Goal: Task Accomplishment & Management: Manage account settings

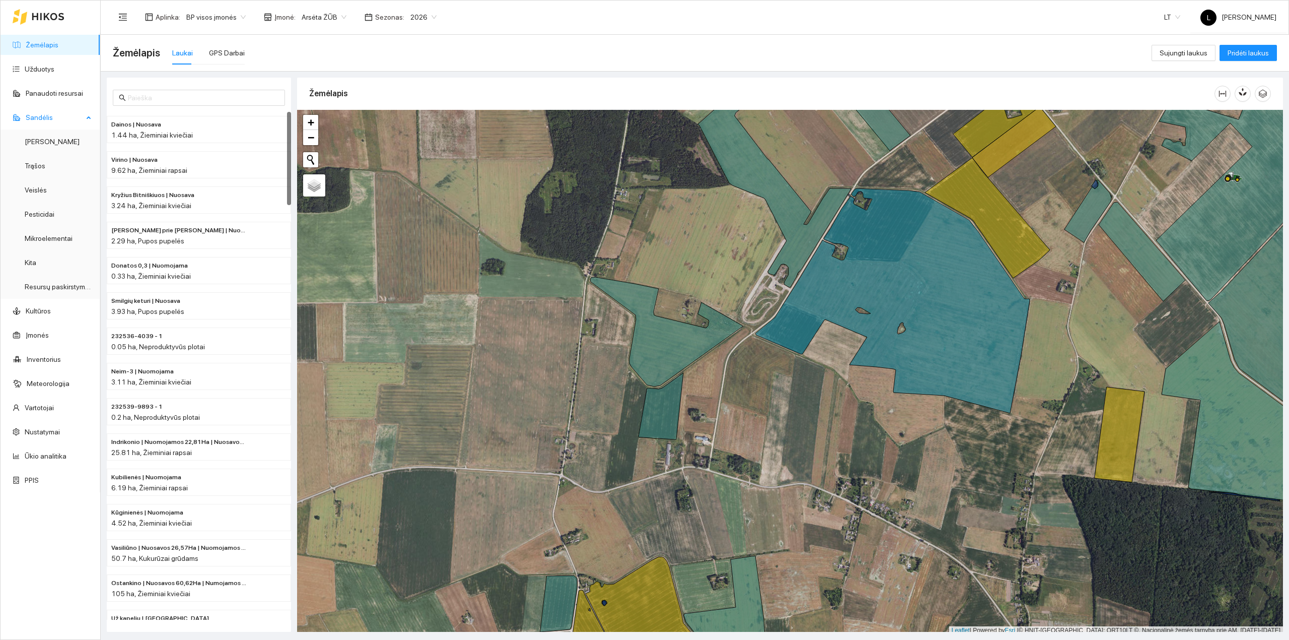
scroll to position [3, 0]
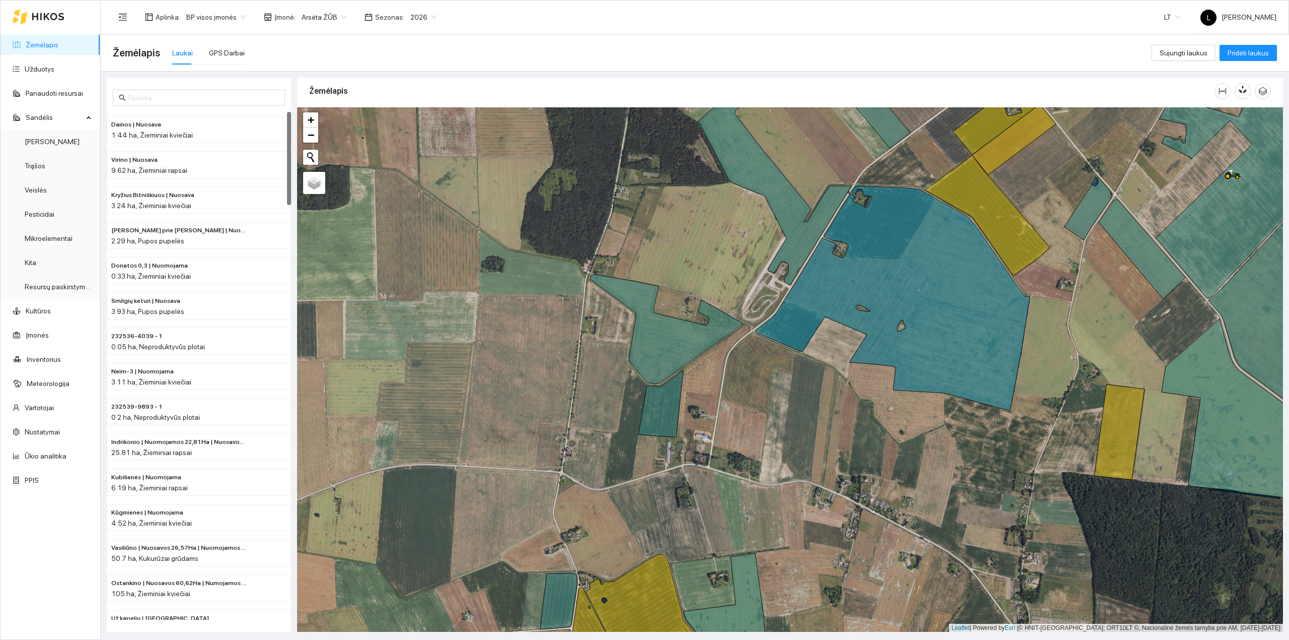
click at [43, 55] on ul "Žemėlapis Užduotys Panaudoti resursai [PERSON_NAME] Veislės Pesticidai Mikroele…" at bounding box center [51, 262] width 100 height 459
click at [39, 73] on link "Užduotys" at bounding box center [40, 69] width 30 height 8
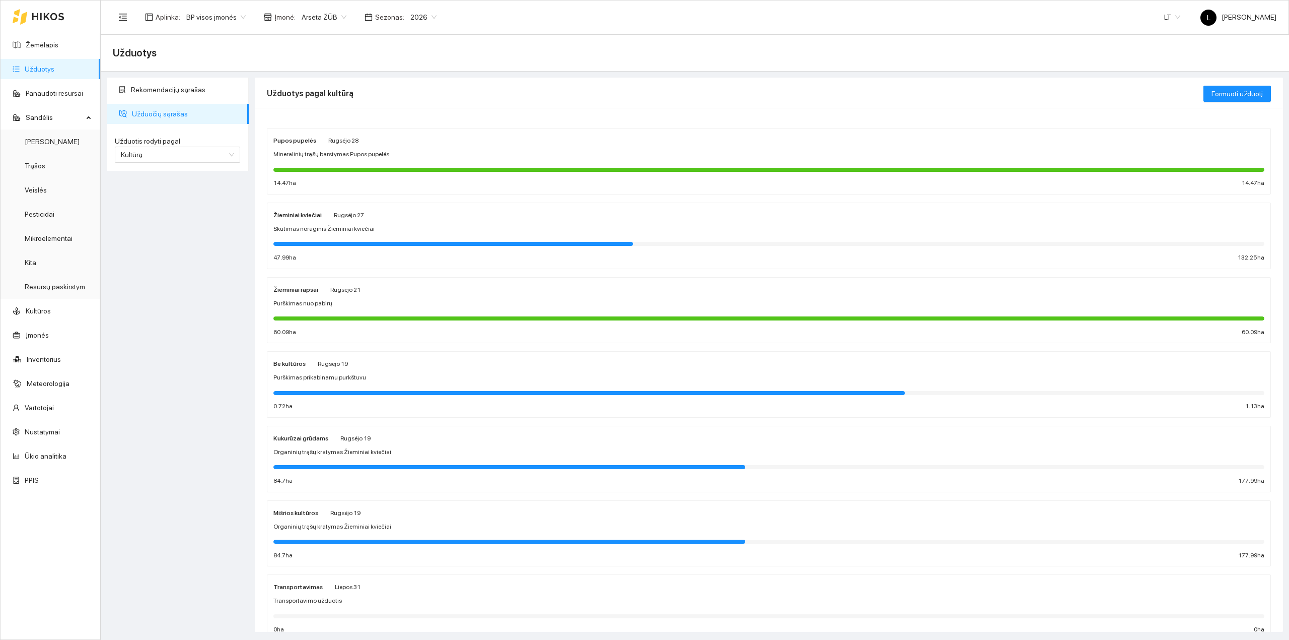
click at [347, 230] on span "Skutimas noraginis Žieminiai kviečiai" at bounding box center [323, 229] width 101 height 10
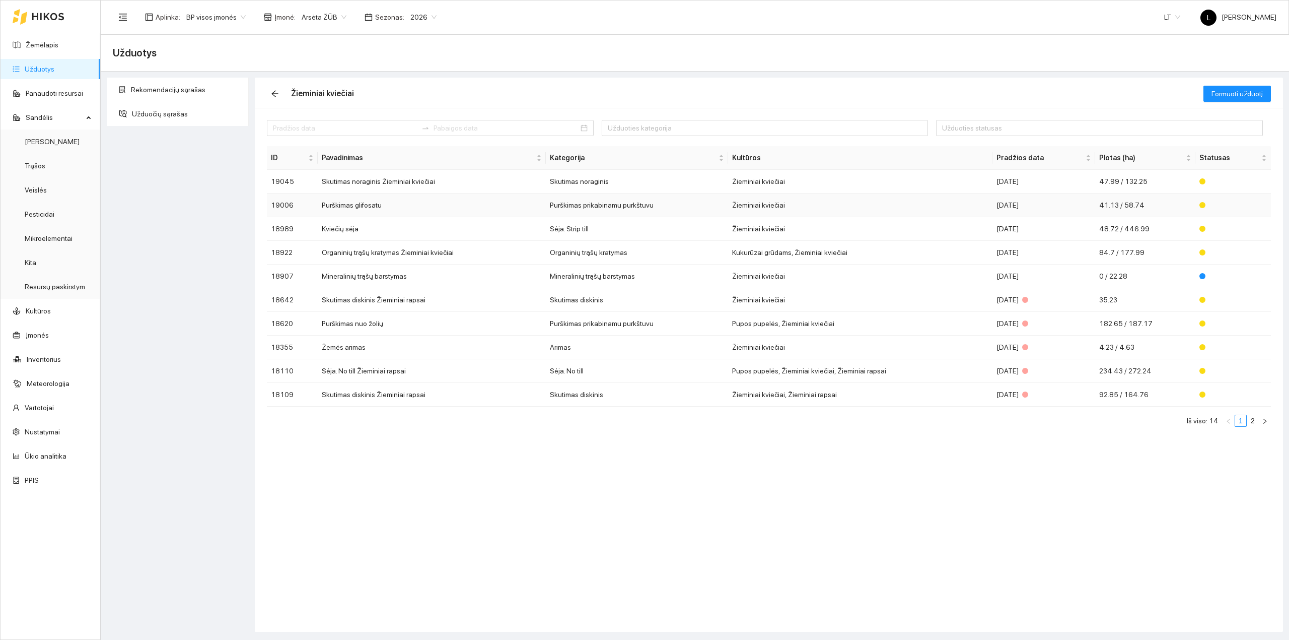
click at [389, 206] on td "Purškimas glifosatu" at bounding box center [432, 205] width 228 height 24
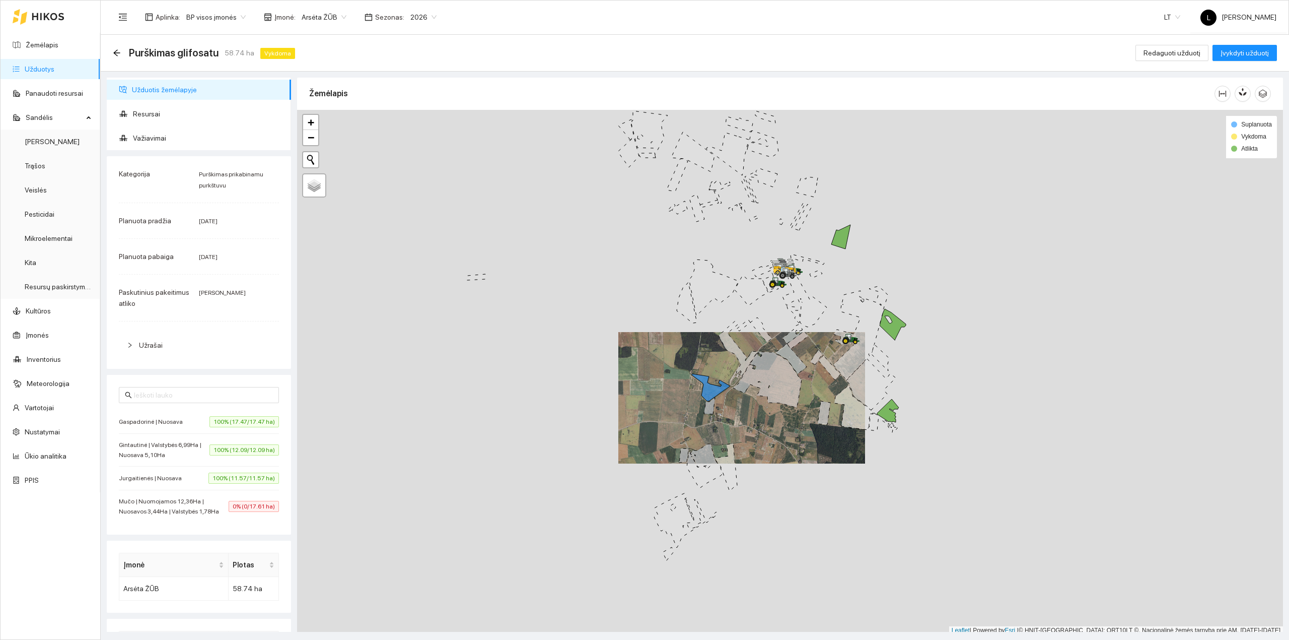
scroll to position [3, 0]
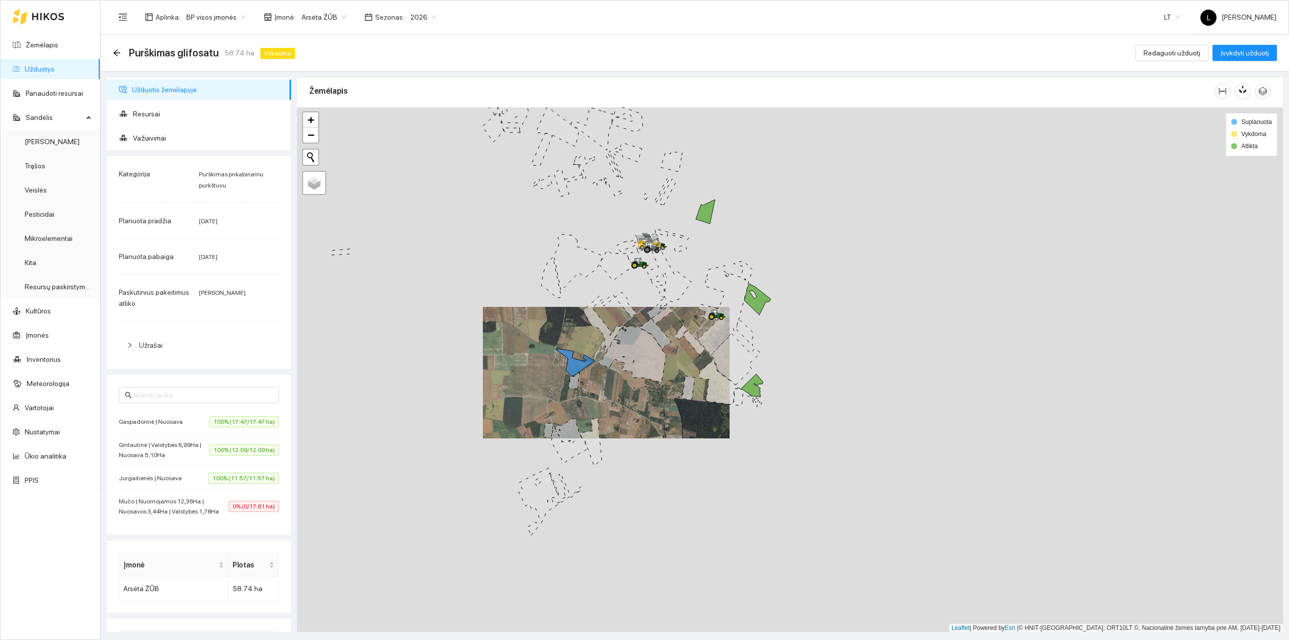
drag, startPoint x: 665, startPoint y: 397, endPoint x: 657, endPoint y: 395, distance: 8.2
click at [657, 395] on div at bounding box center [790, 369] width 986 height 525
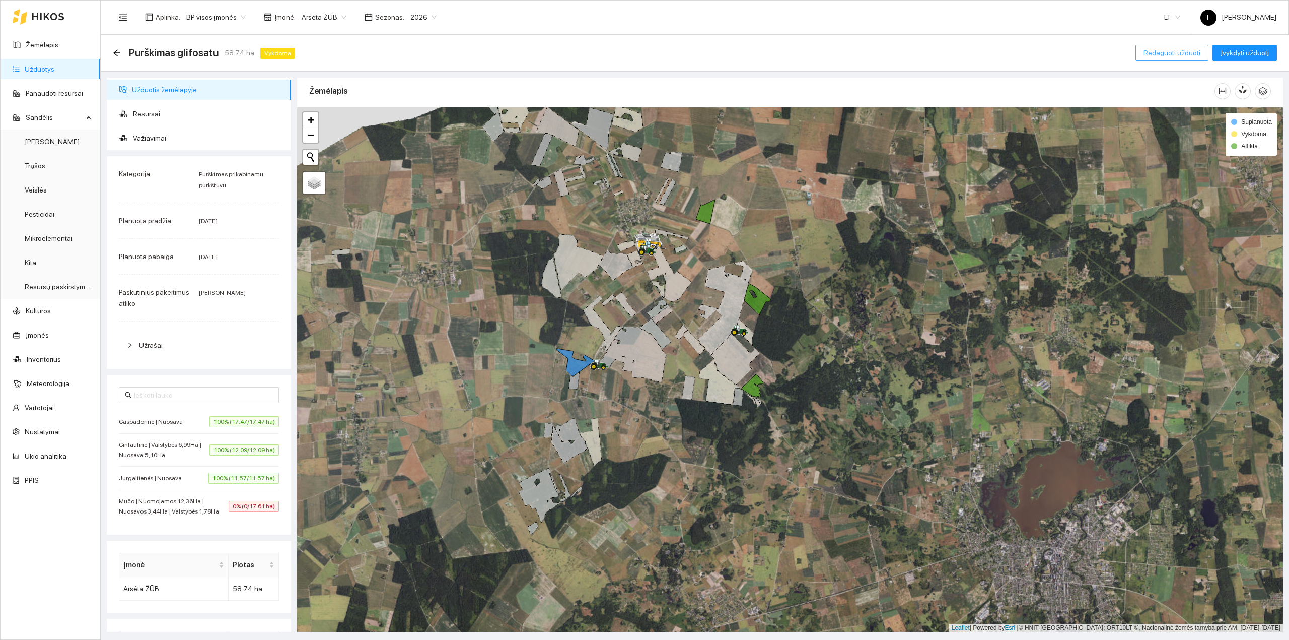
click at [1157, 55] on span "Redaguoti užduotį" at bounding box center [1172, 52] width 57 height 11
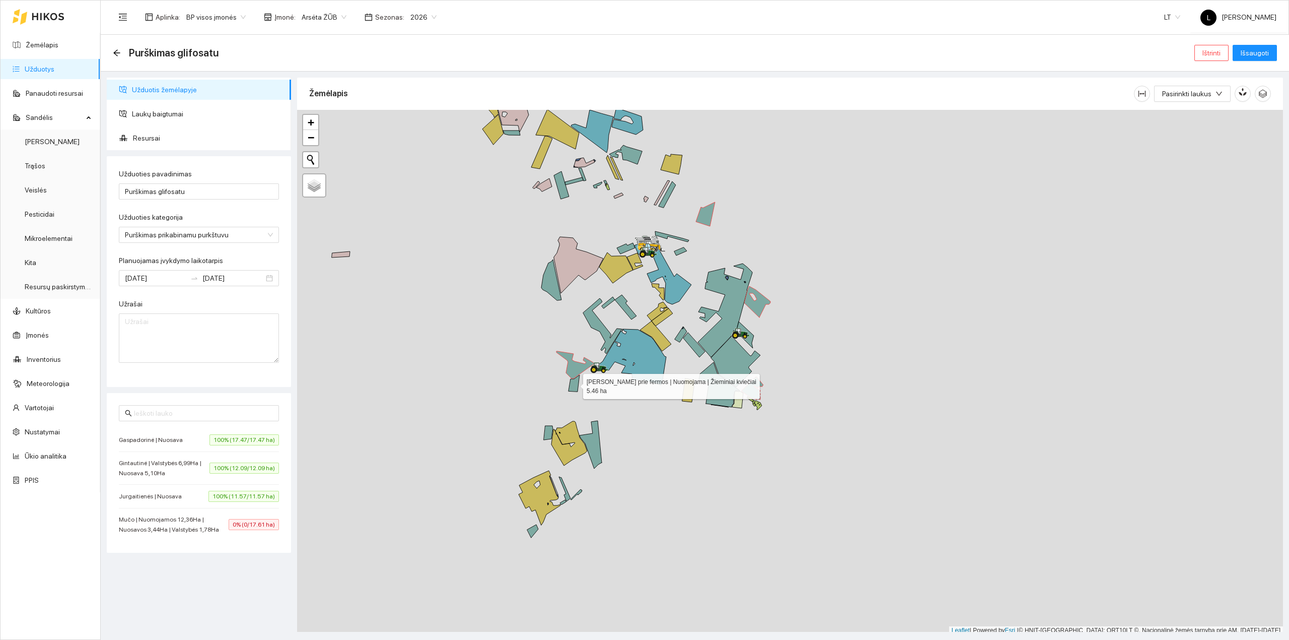
click at [575, 385] on icon at bounding box center [574, 383] width 11 height 17
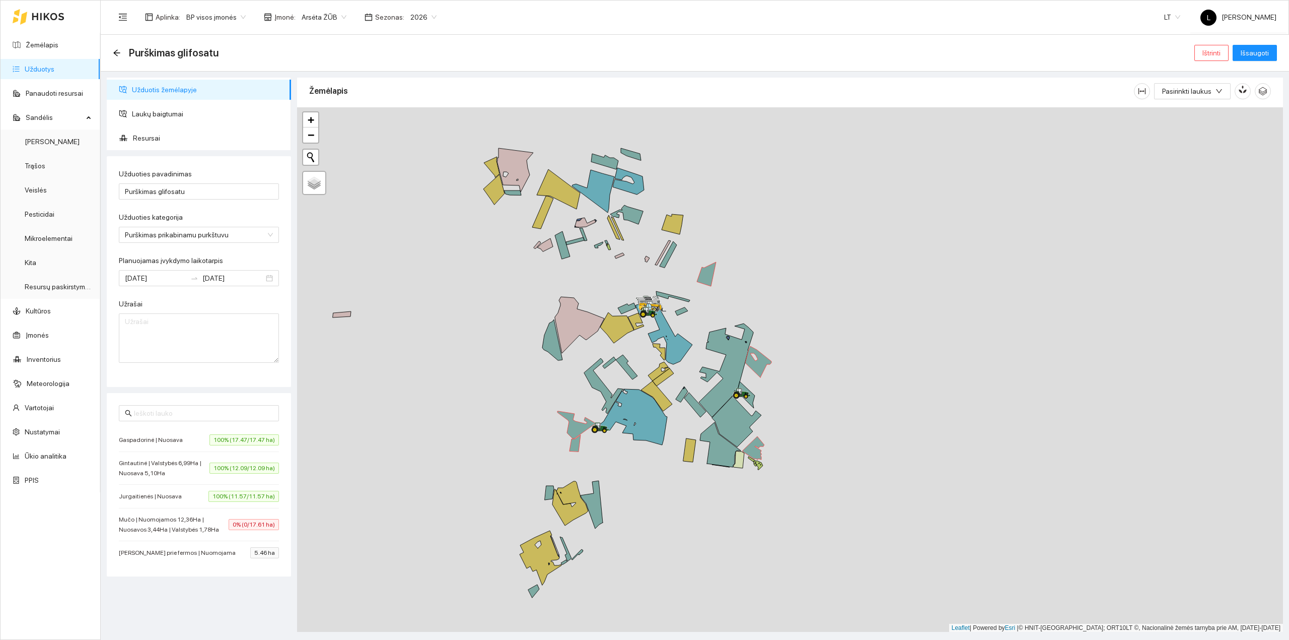
drag, startPoint x: 665, startPoint y: 466, endPoint x: 665, endPoint y: 472, distance: 6.0
click at [665, 472] on div at bounding box center [790, 369] width 986 height 525
click at [1239, 49] on button "Išsaugoti" at bounding box center [1255, 53] width 44 height 16
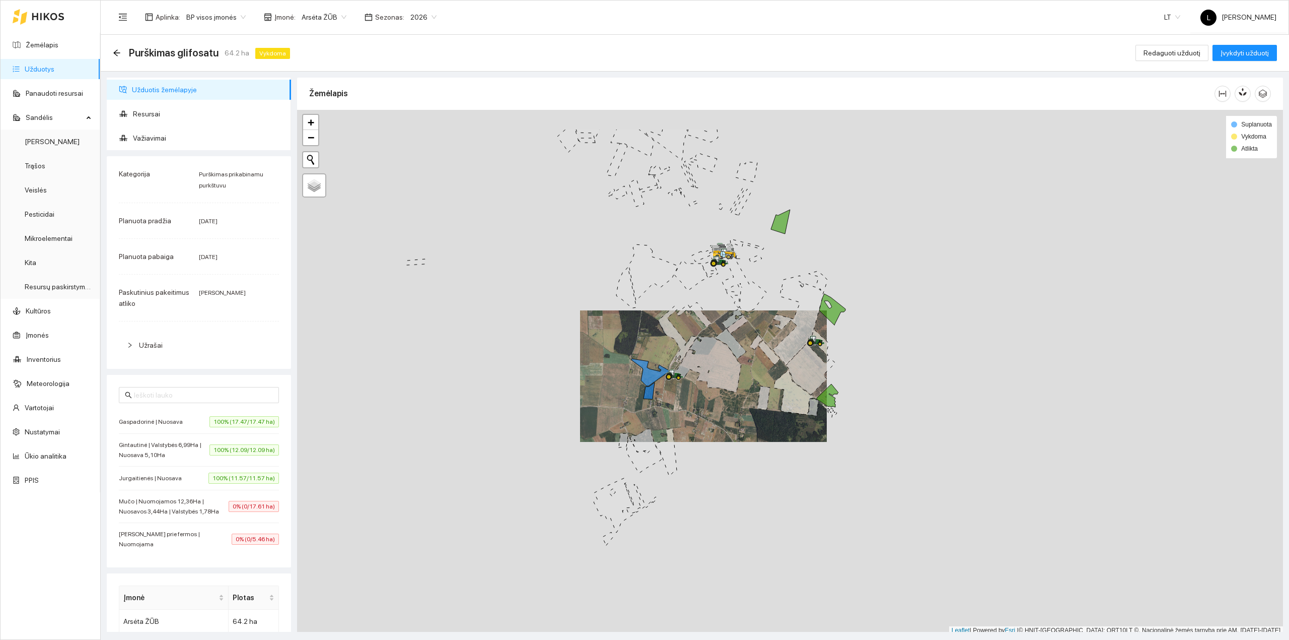
scroll to position [3, 0]
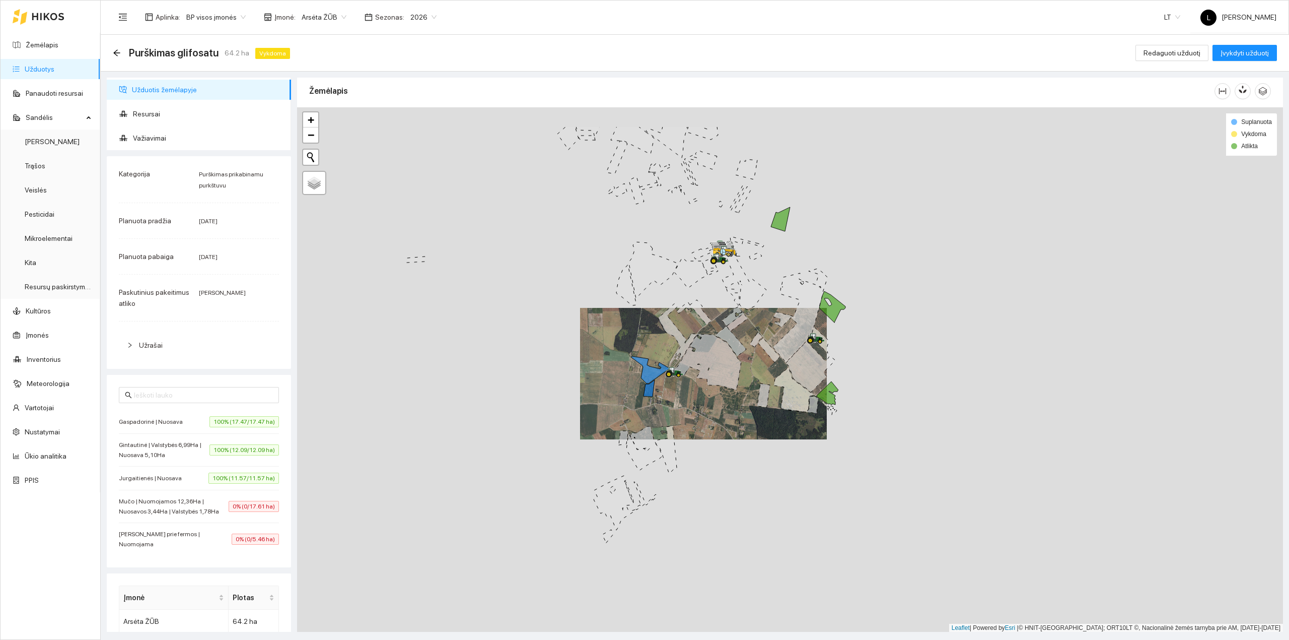
click at [706, 383] on div at bounding box center [790, 369] width 986 height 525
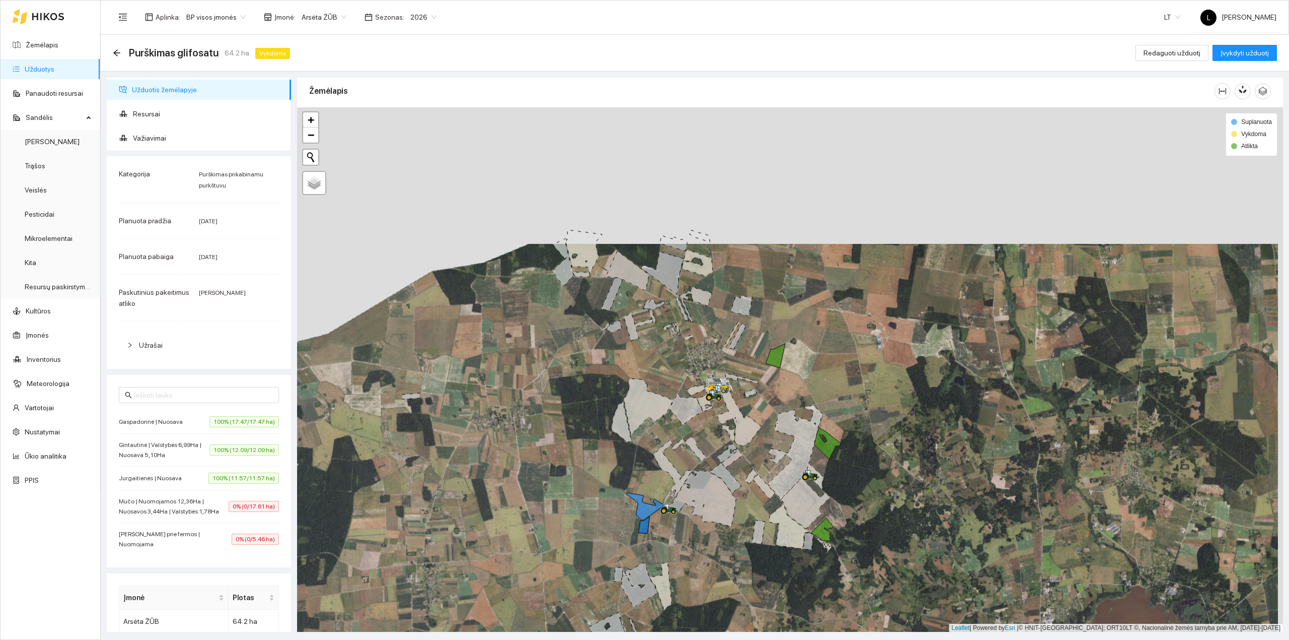
drag, startPoint x: 692, startPoint y: 297, endPoint x: 687, endPoint y: 434, distance: 136.6
click at [685, 462] on div at bounding box center [790, 369] width 986 height 525
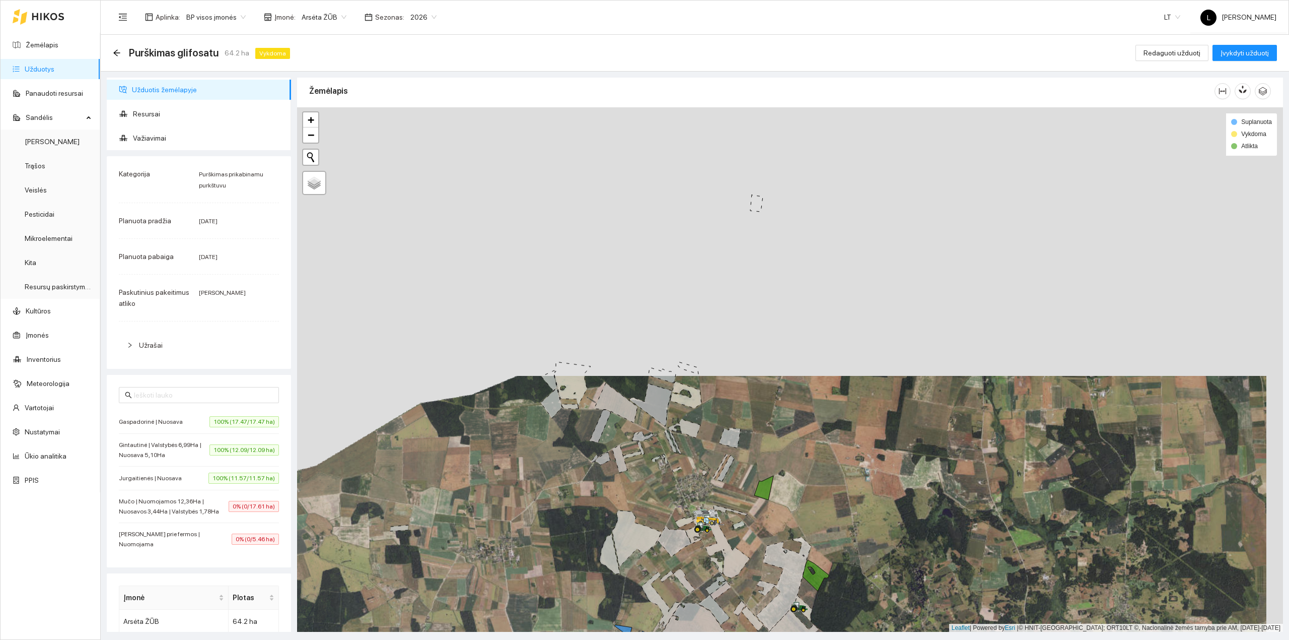
drag, startPoint x: 685, startPoint y: 425, endPoint x: 683, endPoint y: 431, distance: 6.4
click at [683, 431] on icon at bounding box center [684, 427] width 33 height 19
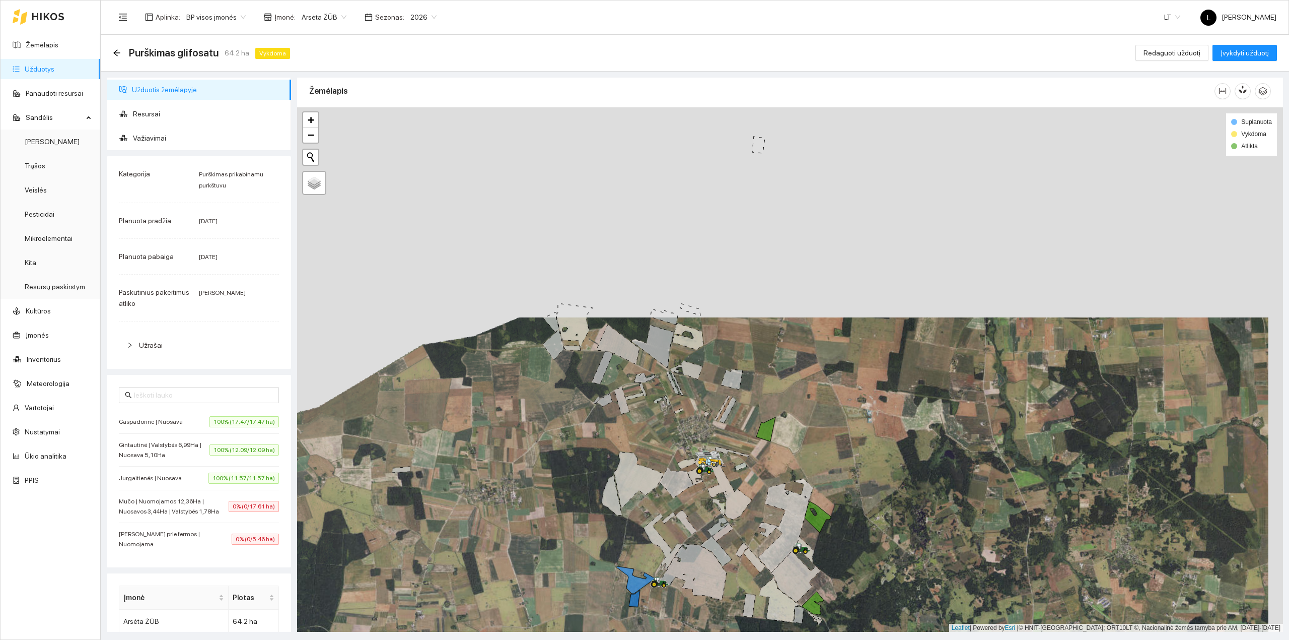
drag, startPoint x: 704, startPoint y: 436, endPoint x: 705, endPoint y: 397, distance: 38.8
click at [705, 397] on div at bounding box center [790, 369] width 986 height 525
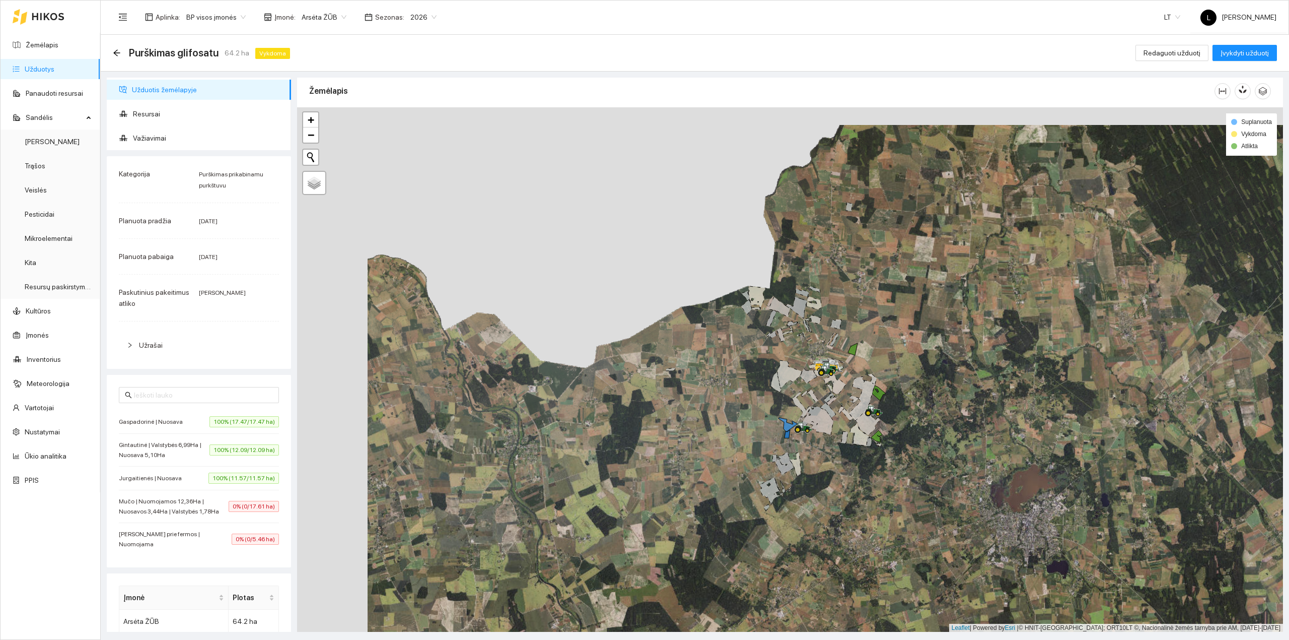
drag, startPoint x: 830, startPoint y: 381, endPoint x: 900, endPoint y: 399, distance: 72.7
click at [900, 399] on div at bounding box center [790, 369] width 986 height 525
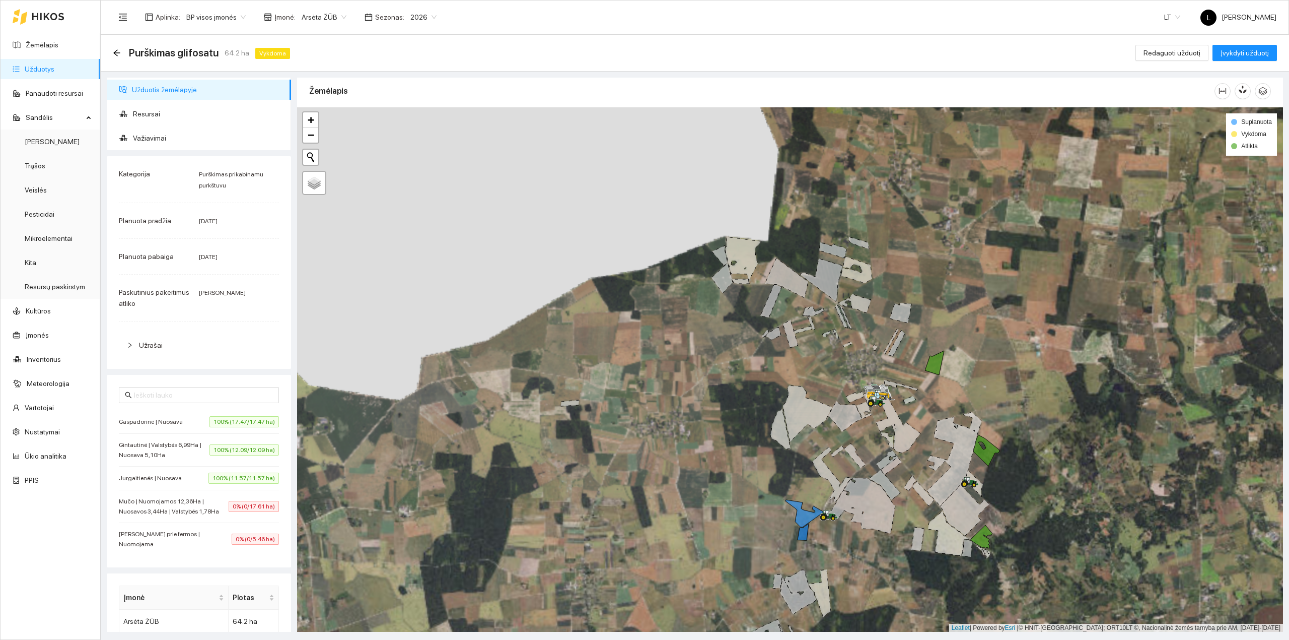
drag, startPoint x: 841, startPoint y: 214, endPoint x: 932, endPoint y: 295, distance: 121.6
click at [925, 289] on div at bounding box center [790, 369] width 986 height 525
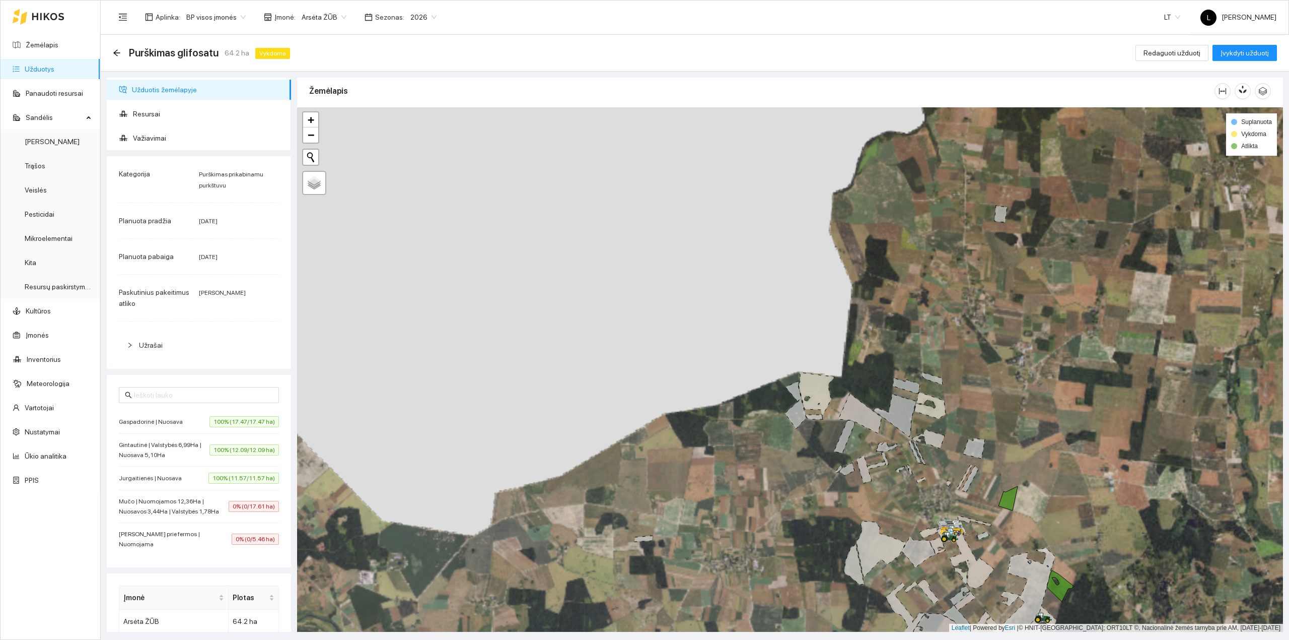
drag, startPoint x: 1002, startPoint y: 296, endPoint x: 1016, endPoint y: 258, distance: 40.3
click at [1002, 297] on div at bounding box center [790, 369] width 986 height 525
drag, startPoint x: 998, startPoint y: 435, endPoint x: 1074, endPoint y: 293, distance: 161.3
click at [1074, 293] on div at bounding box center [790, 369] width 986 height 525
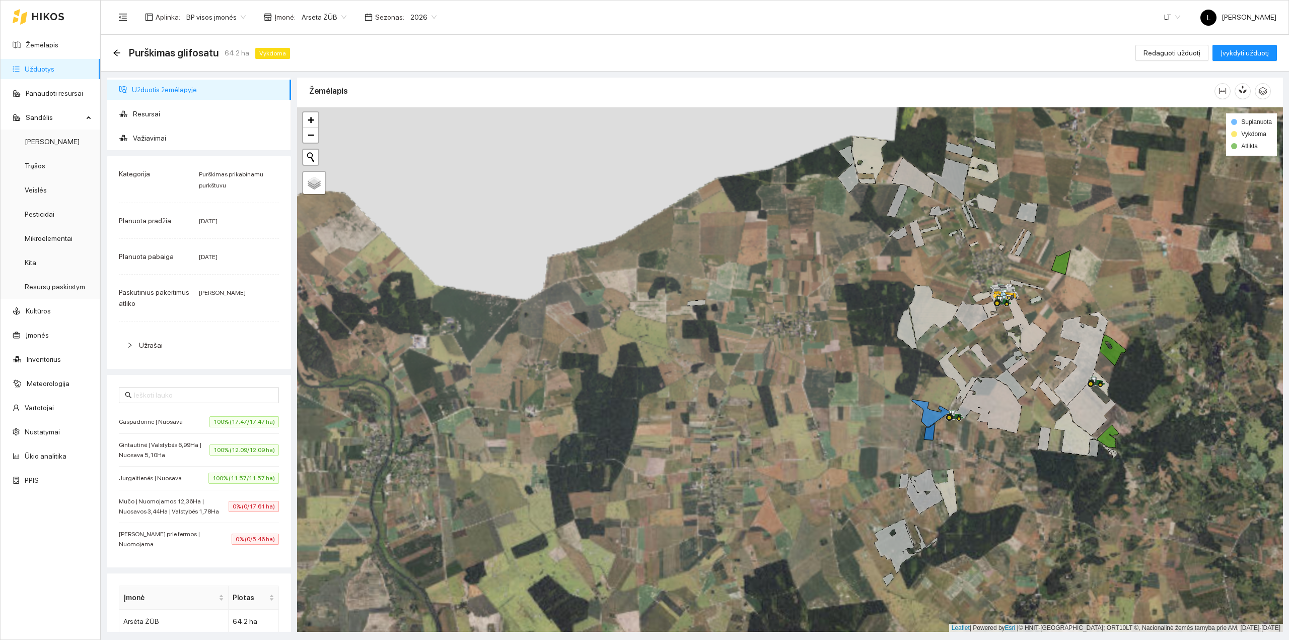
drag, startPoint x: 1057, startPoint y: 486, endPoint x: 1034, endPoint y: 393, distance: 96.1
click at [1034, 393] on div at bounding box center [790, 369] width 986 height 525
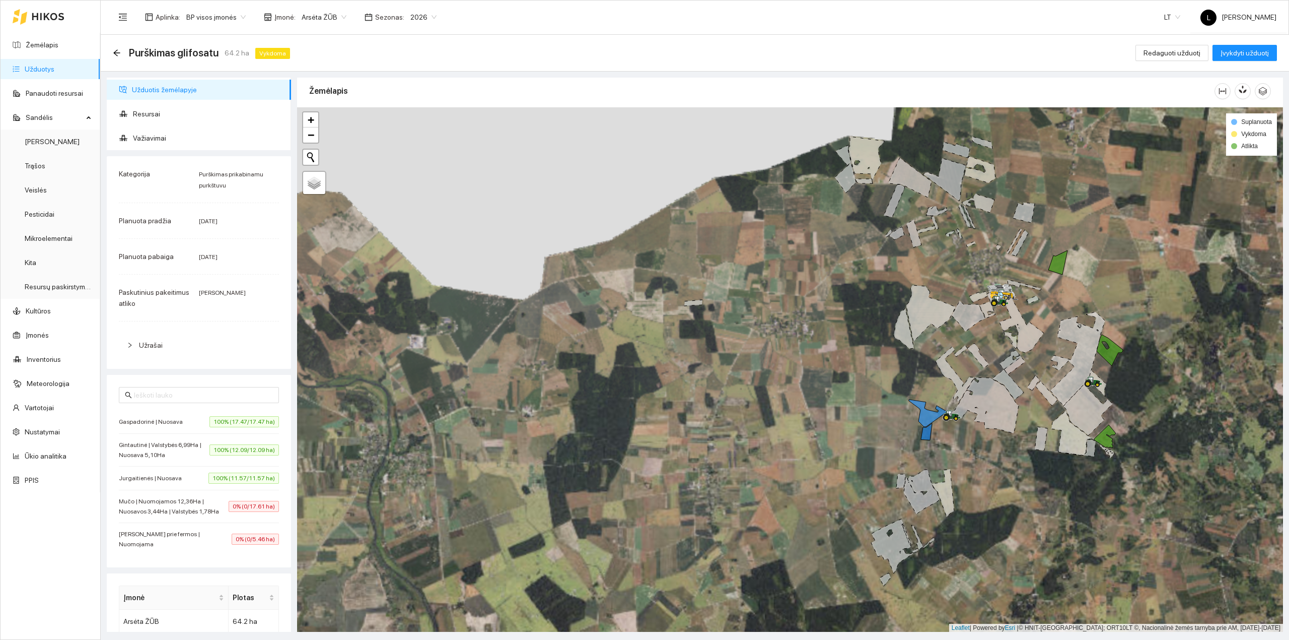
drag, startPoint x: 1004, startPoint y: 440, endPoint x: 987, endPoint y: 393, distance: 49.7
click at [983, 440] on div at bounding box center [790, 369] width 986 height 525
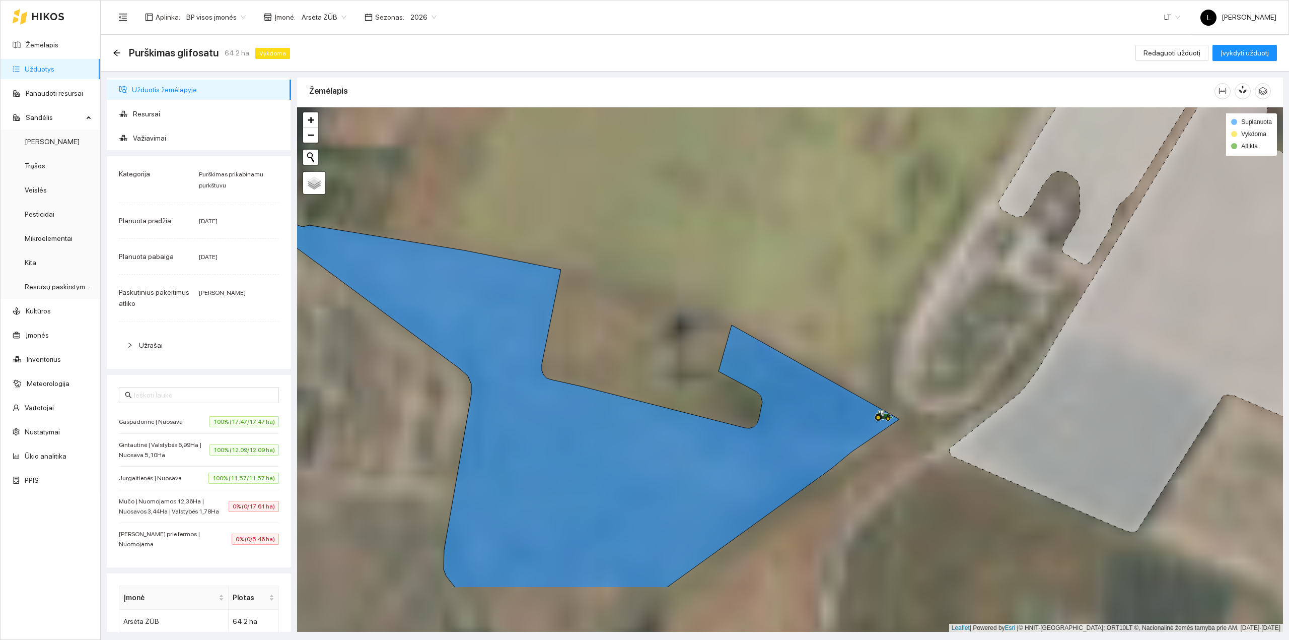
drag, startPoint x: 919, startPoint y: 436, endPoint x: 911, endPoint y: 441, distance: 9.9
click at [923, 432] on div at bounding box center [790, 369] width 986 height 525
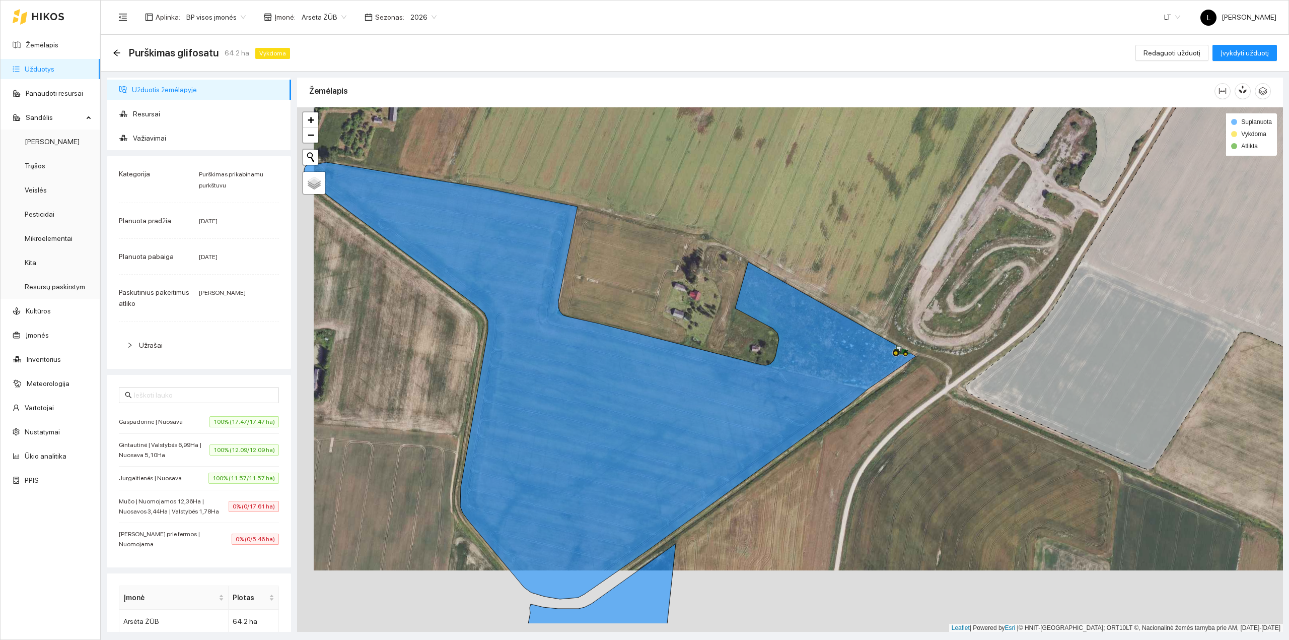
drag, startPoint x: 895, startPoint y: 484, endPoint x: 904, endPoint y: 428, distance: 56.7
click at [904, 428] on div at bounding box center [790, 369] width 986 height 525
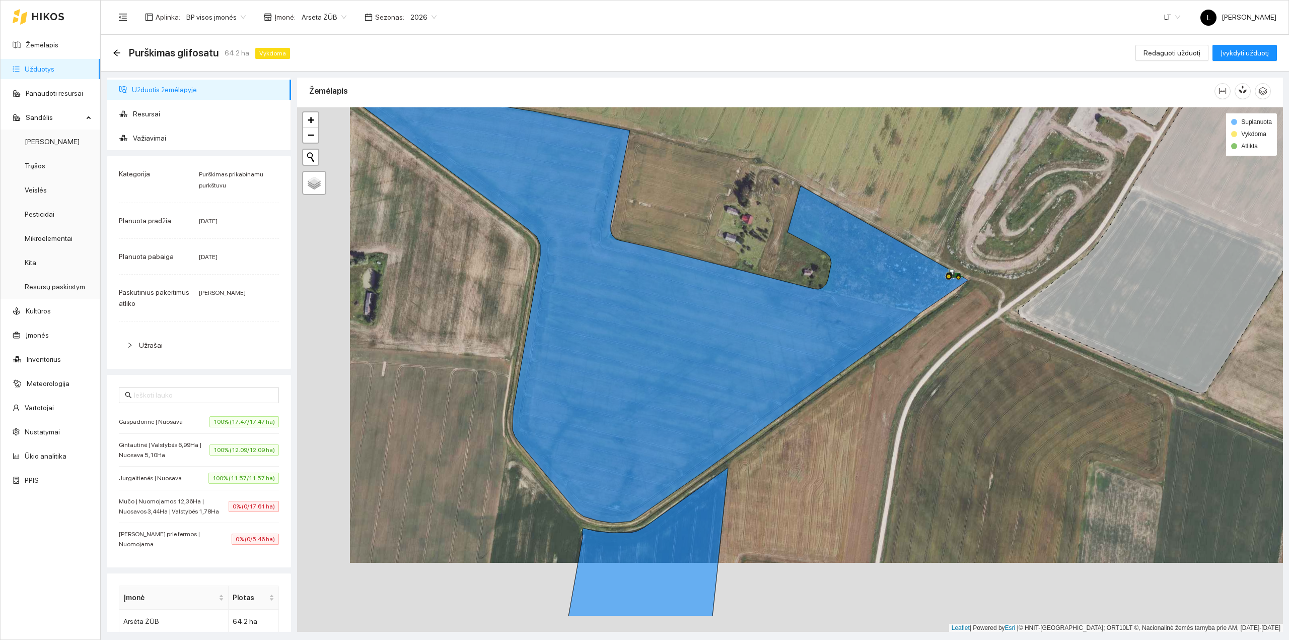
drag, startPoint x: 908, startPoint y: 368, endPoint x: 960, endPoint y: 298, distance: 86.4
click at [959, 302] on div at bounding box center [790, 369] width 986 height 525
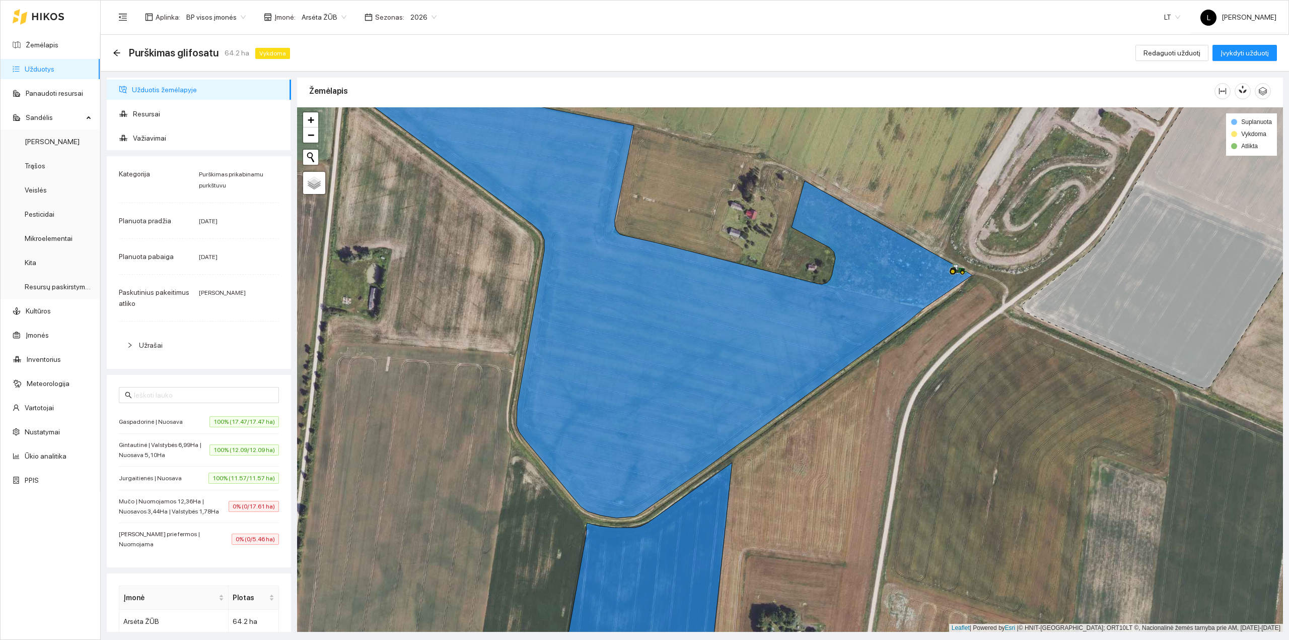
drag, startPoint x: 742, startPoint y: 466, endPoint x: 857, endPoint y: 527, distance: 130.0
click at [856, 527] on div at bounding box center [790, 369] width 986 height 525
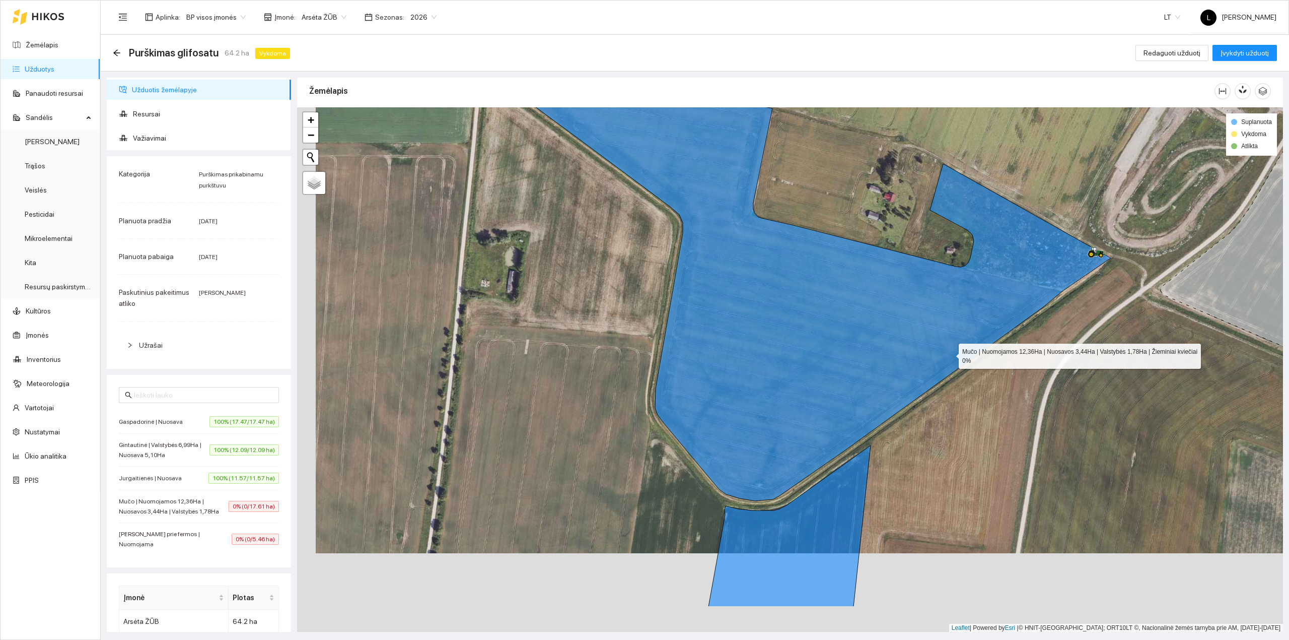
drag, startPoint x: 929, startPoint y: 438, endPoint x: 985, endPoint y: 299, distance: 150.6
click at [985, 299] on icon at bounding box center [805, 281] width 612 height 438
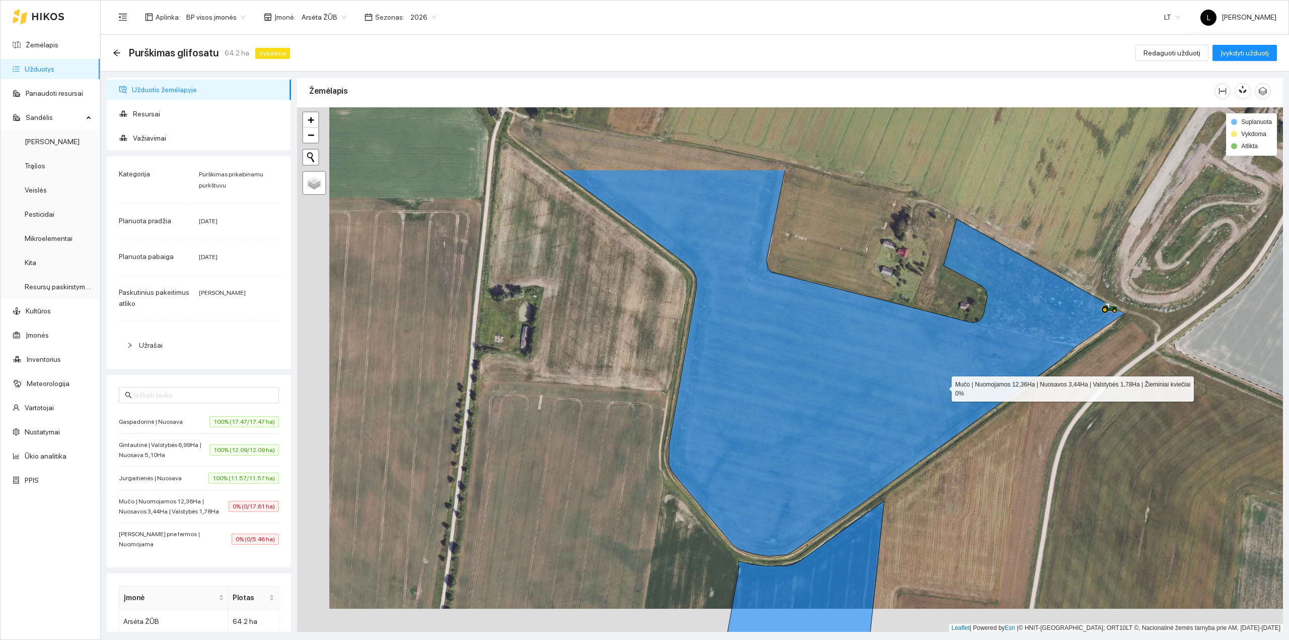
drag, startPoint x: 967, startPoint y: 270, endPoint x: 937, endPoint y: 409, distance: 141.6
click at [938, 409] on icon at bounding box center [841, 363] width 565 height 386
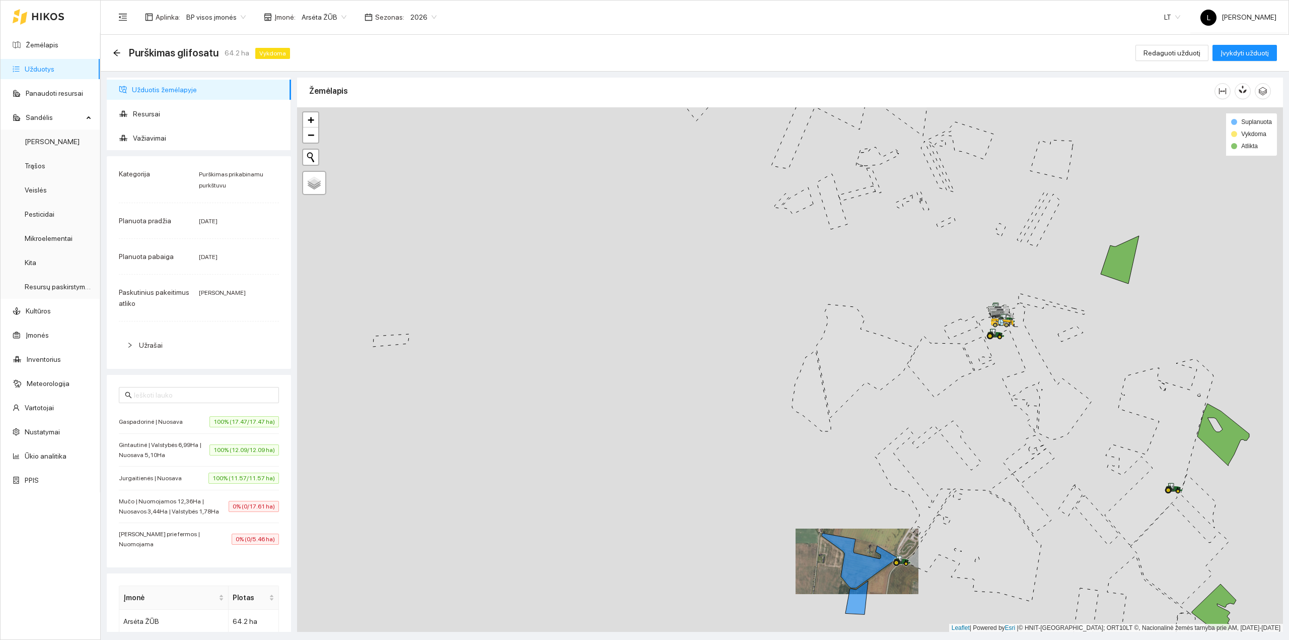
drag, startPoint x: 790, startPoint y: 579, endPoint x: 743, endPoint y: 618, distance: 60.7
click at [875, 538] on icon at bounding box center [913, 483] width 77 height 110
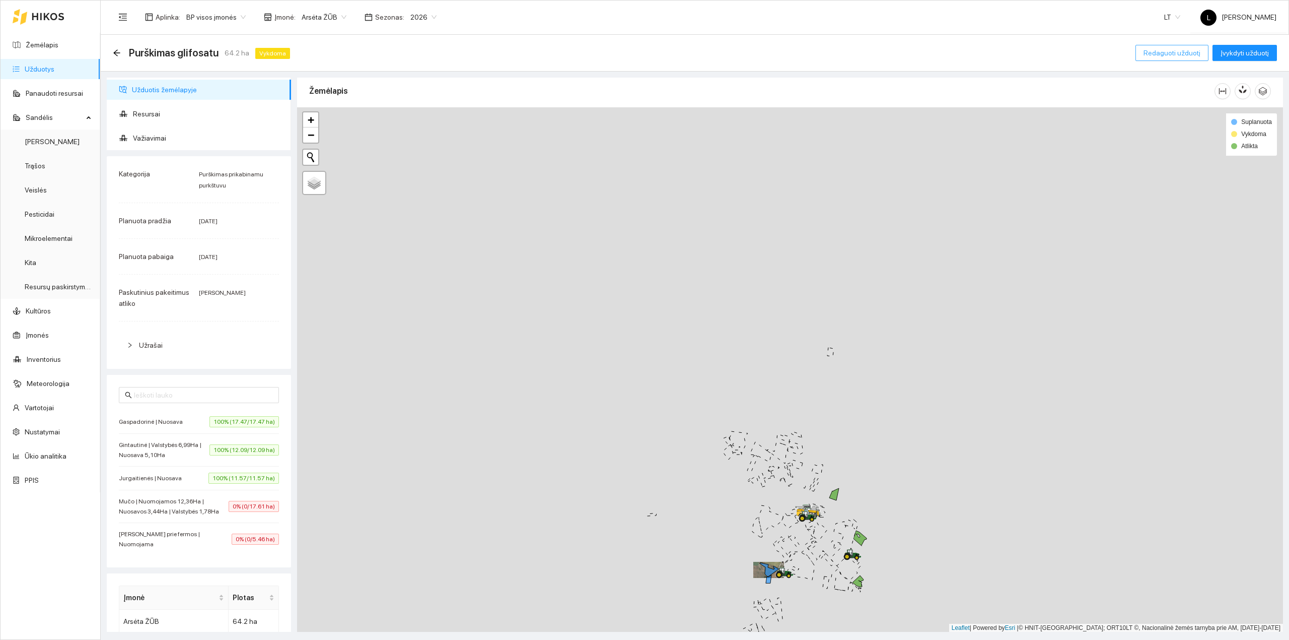
click at [1175, 57] on span "Redaguoti užduotį" at bounding box center [1172, 52] width 57 height 11
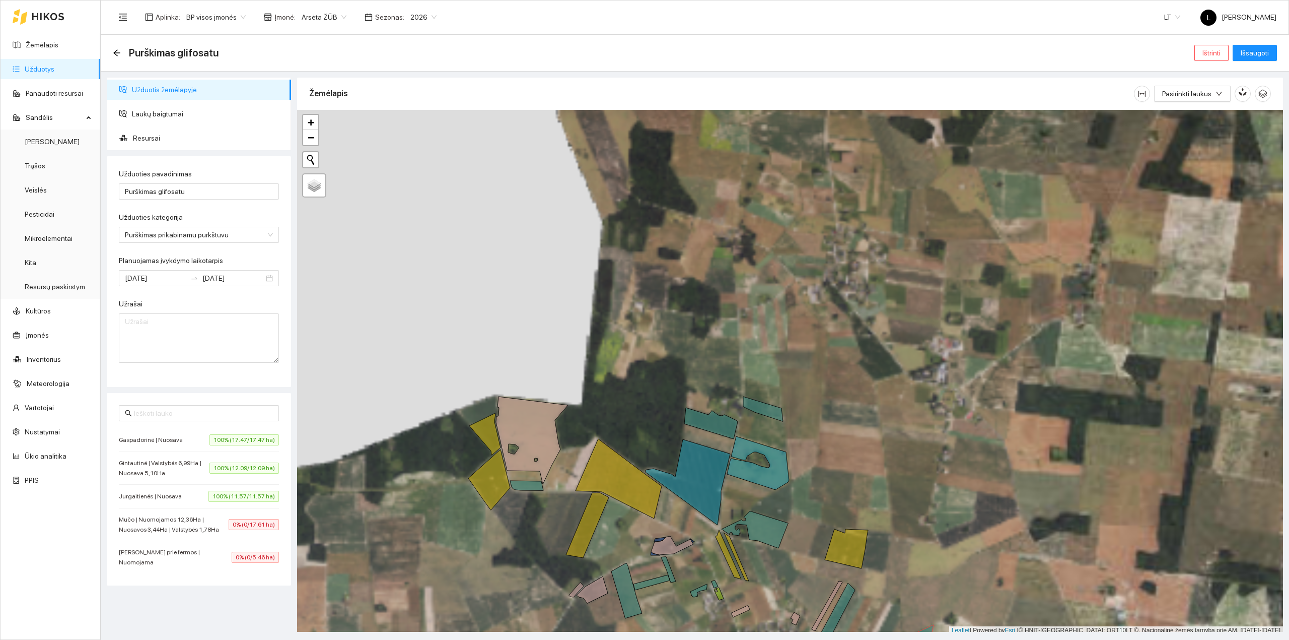
scroll to position [3, 0]
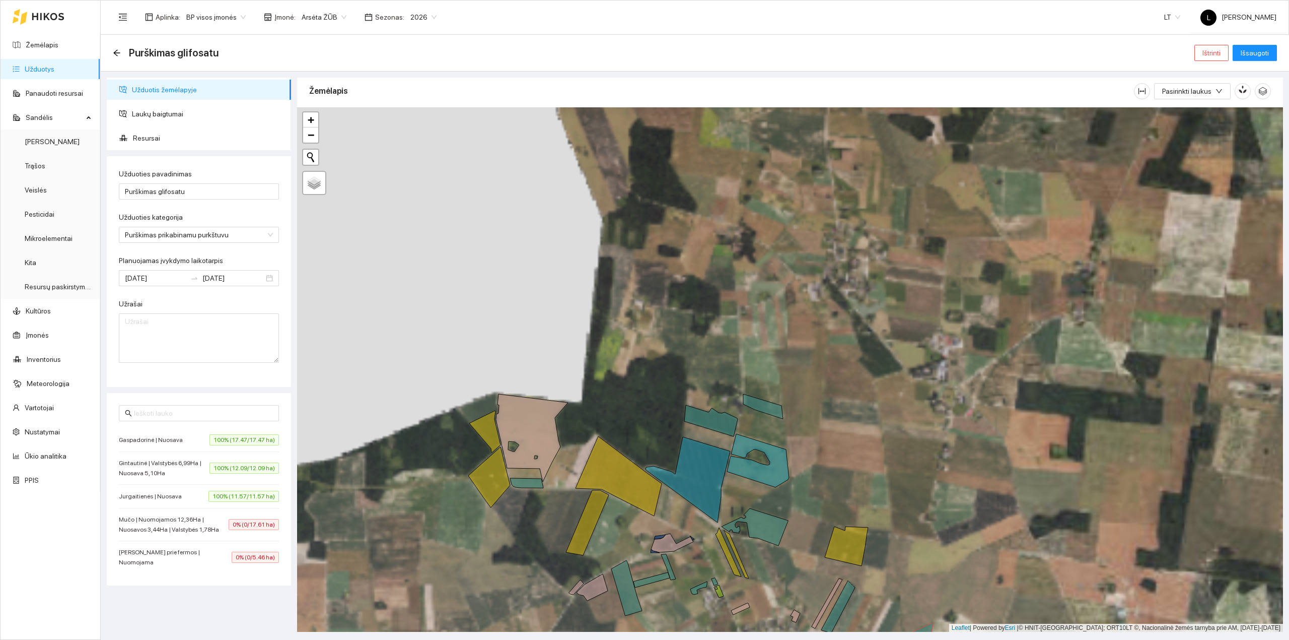
drag, startPoint x: 874, startPoint y: 406, endPoint x: 884, endPoint y: 475, distance: 70.2
click at [884, 475] on div at bounding box center [790, 369] width 986 height 525
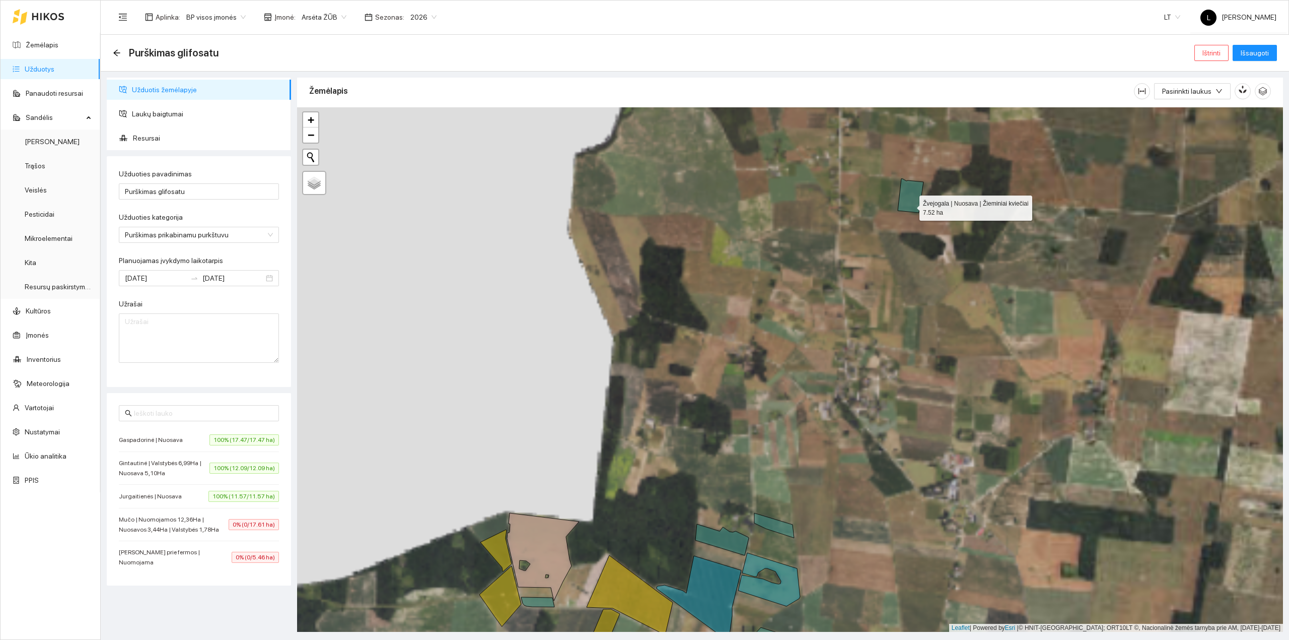
click at [910, 206] on icon at bounding box center [911, 196] width 26 height 34
click at [1265, 52] on span "Išsaugoti" at bounding box center [1255, 52] width 28 height 11
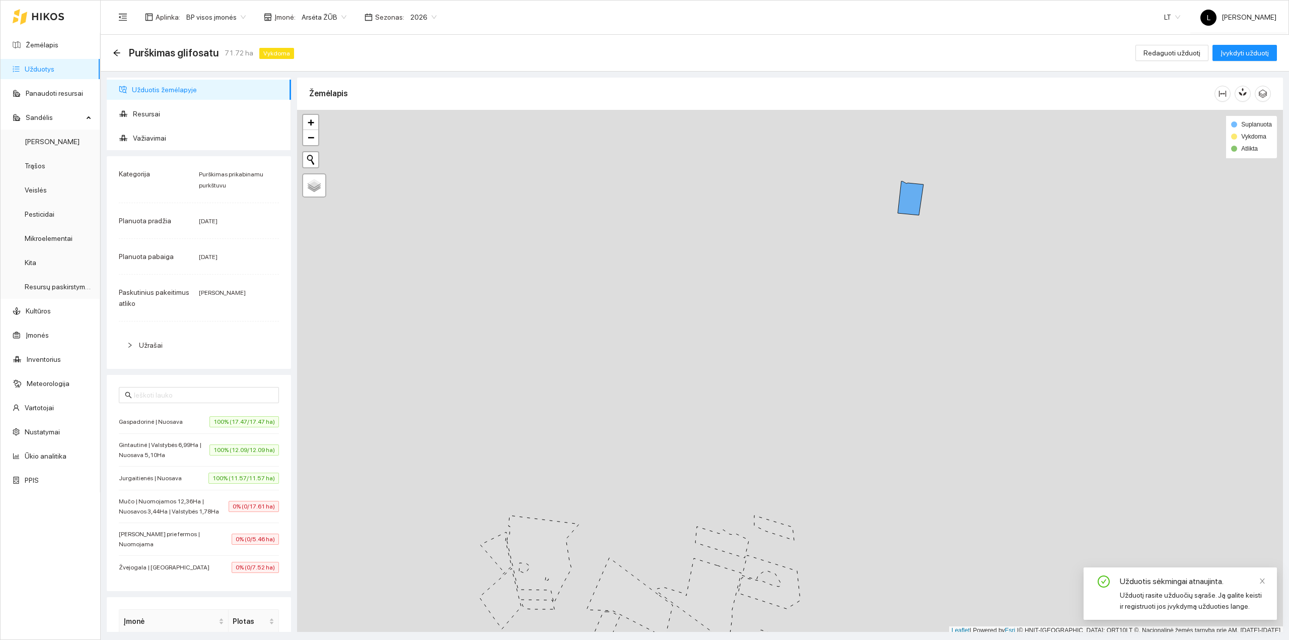
scroll to position [3, 0]
drag, startPoint x: 865, startPoint y: 460, endPoint x: 854, endPoint y: 408, distance: 53.4
click at [857, 358] on div at bounding box center [790, 369] width 986 height 525
drag, startPoint x: 842, startPoint y: 406, endPoint x: 839, endPoint y: 385, distance: 20.9
click at [840, 386] on div at bounding box center [790, 369] width 986 height 525
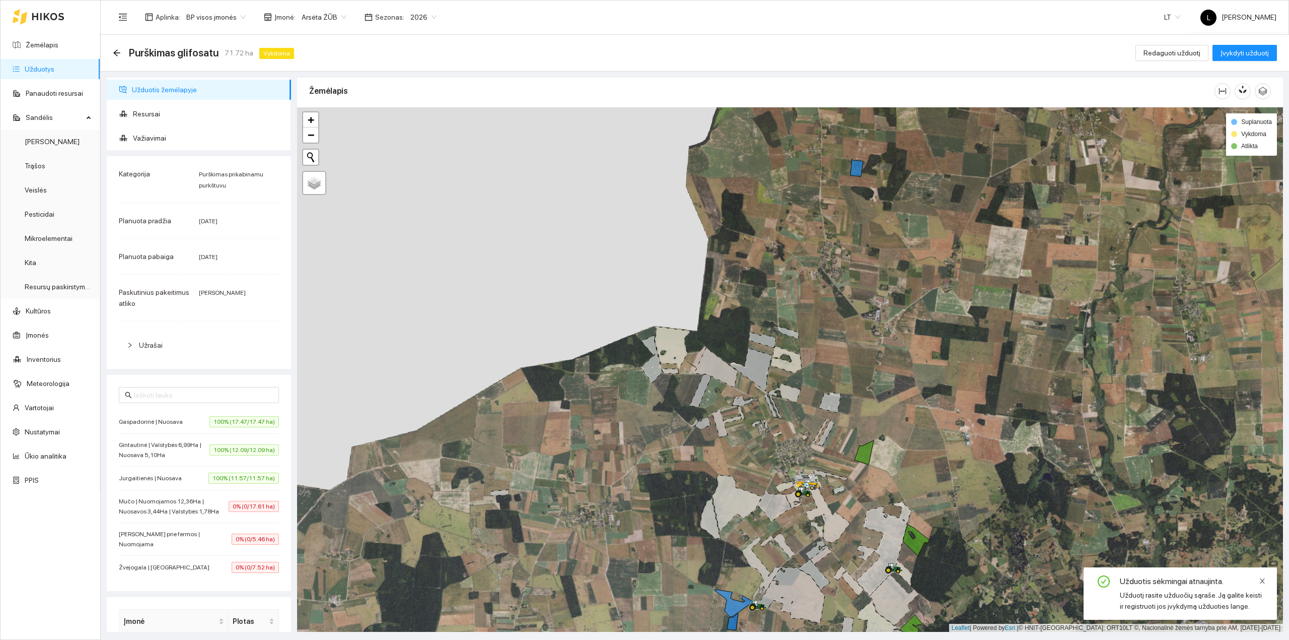
click at [1263, 580] on icon "close" at bounding box center [1262, 580] width 7 height 7
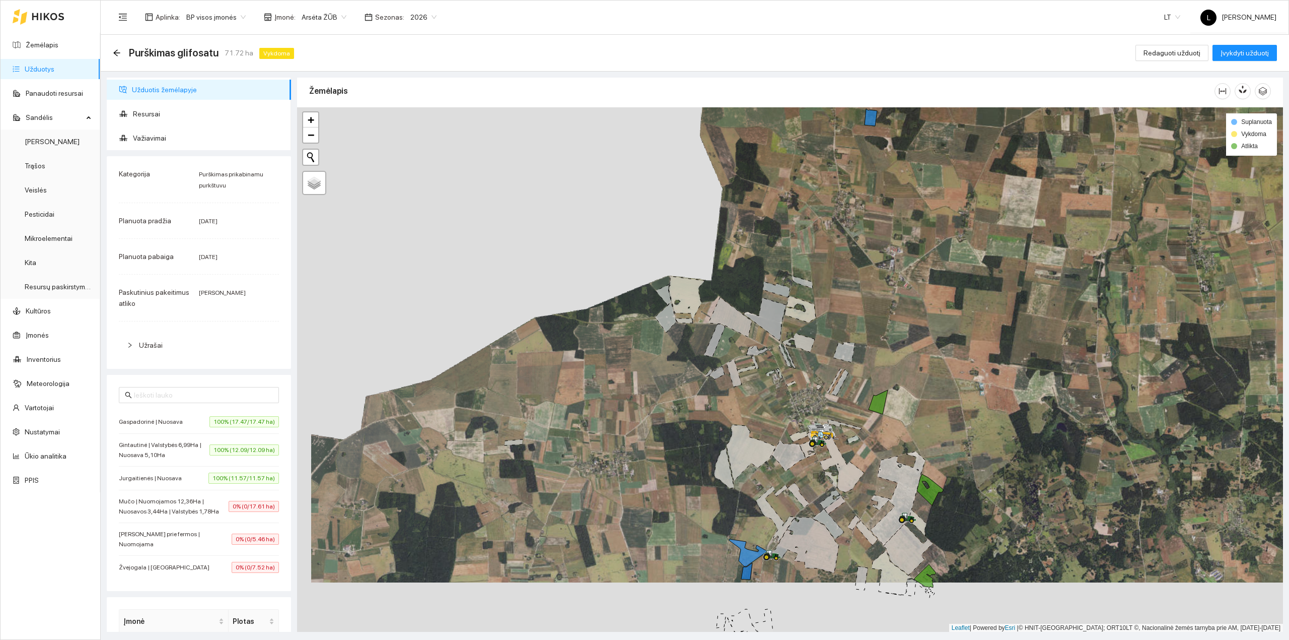
drag, startPoint x: 853, startPoint y: 519, endPoint x: 866, endPoint y: 478, distance: 42.4
click at [866, 478] on div at bounding box center [790, 369] width 986 height 525
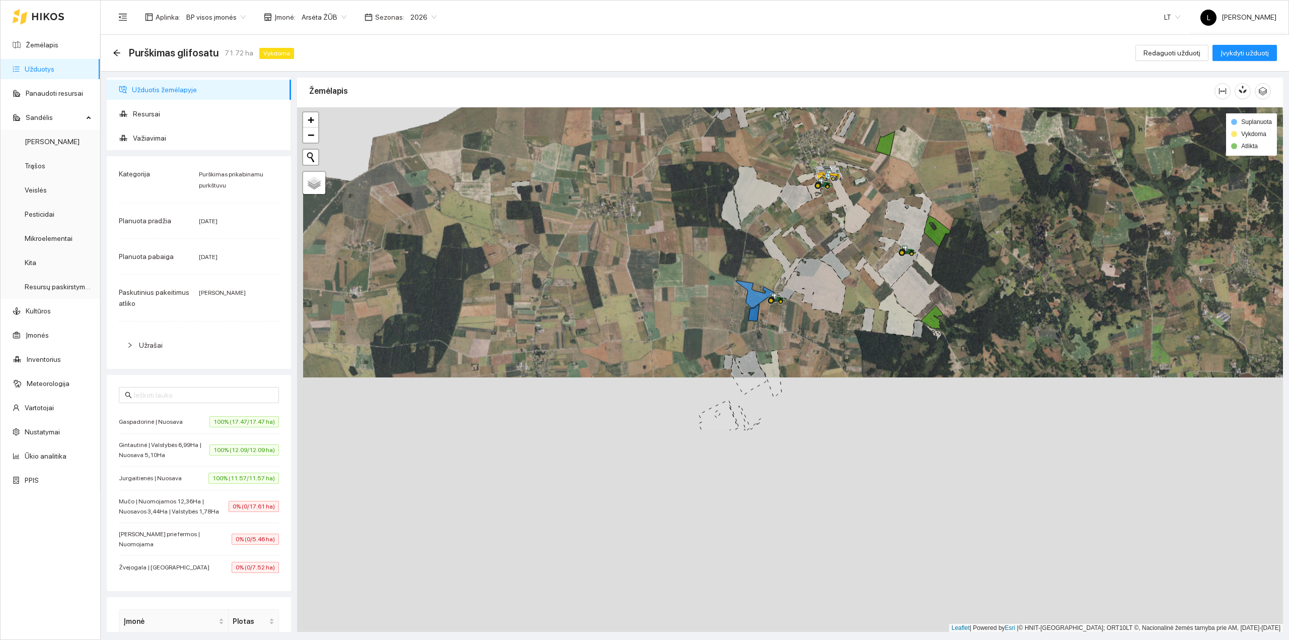
drag, startPoint x: 838, startPoint y: 435, endPoint x: 847, endPoint y: 276, distance: 159.4
click at [847, 276] on div at bounding box center [790, 369] width 986 height 525
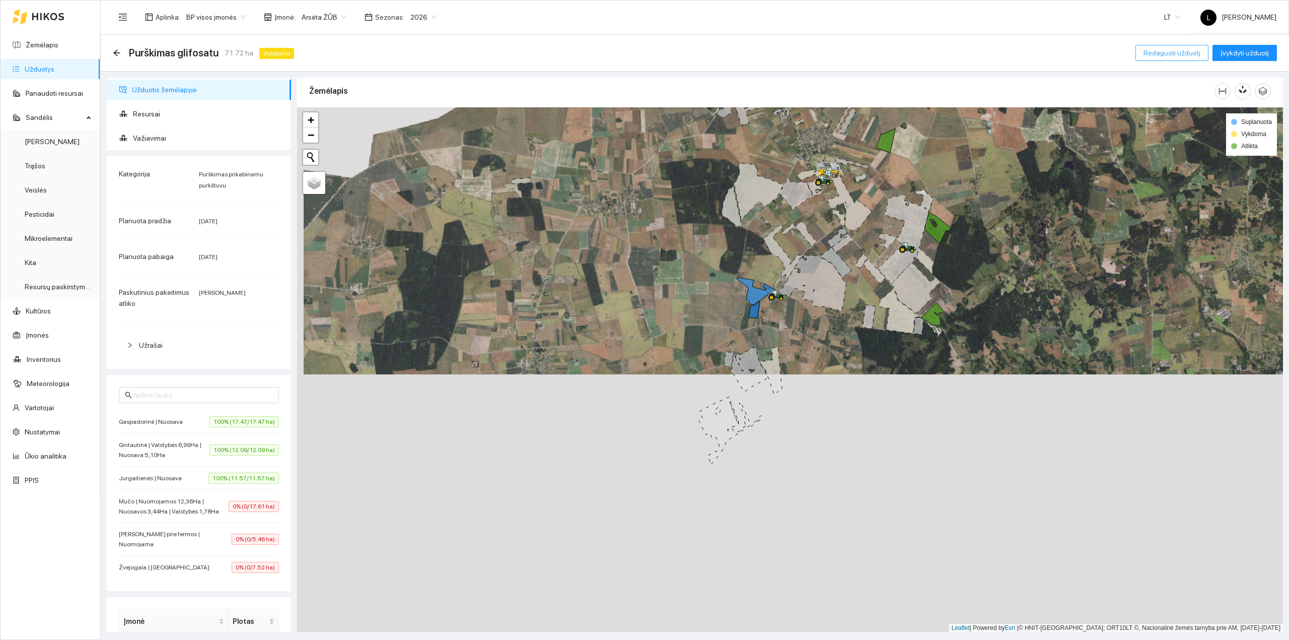
click at [1174, 49] on span "Redaguoti užduotį" at bounding box center [1172, 52] width 57 height 11
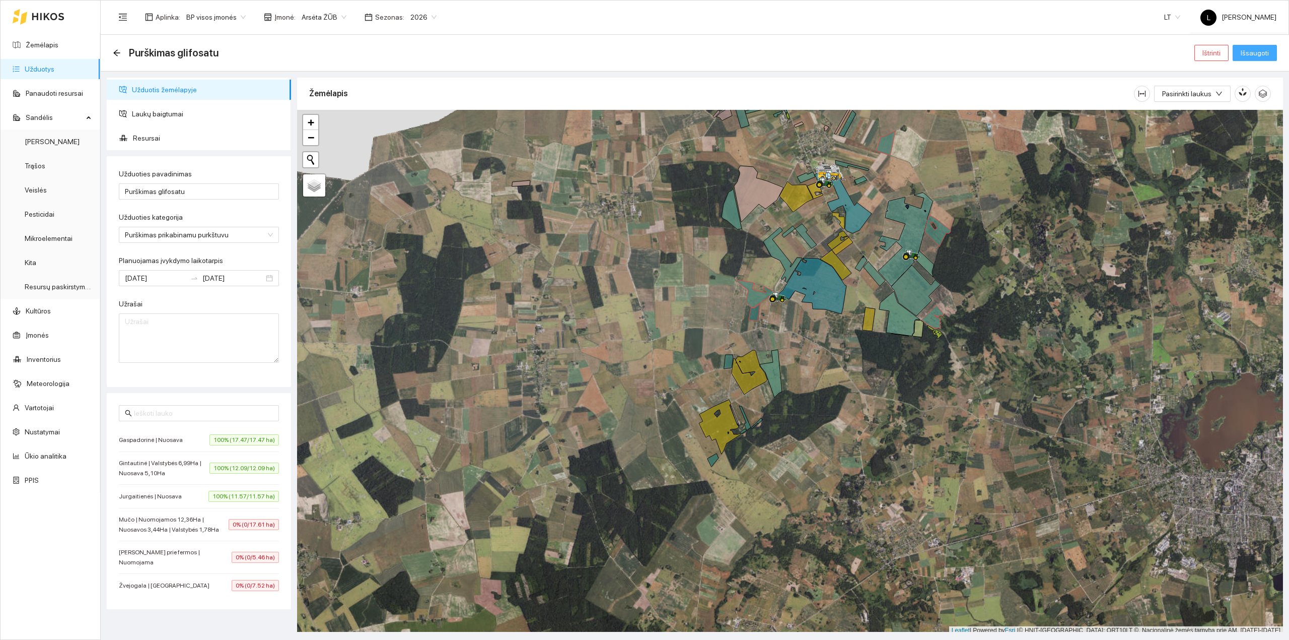
click at [1243, 54] on span "Išsaugoti" at bounding box center [1255, 52] width 28 height 11
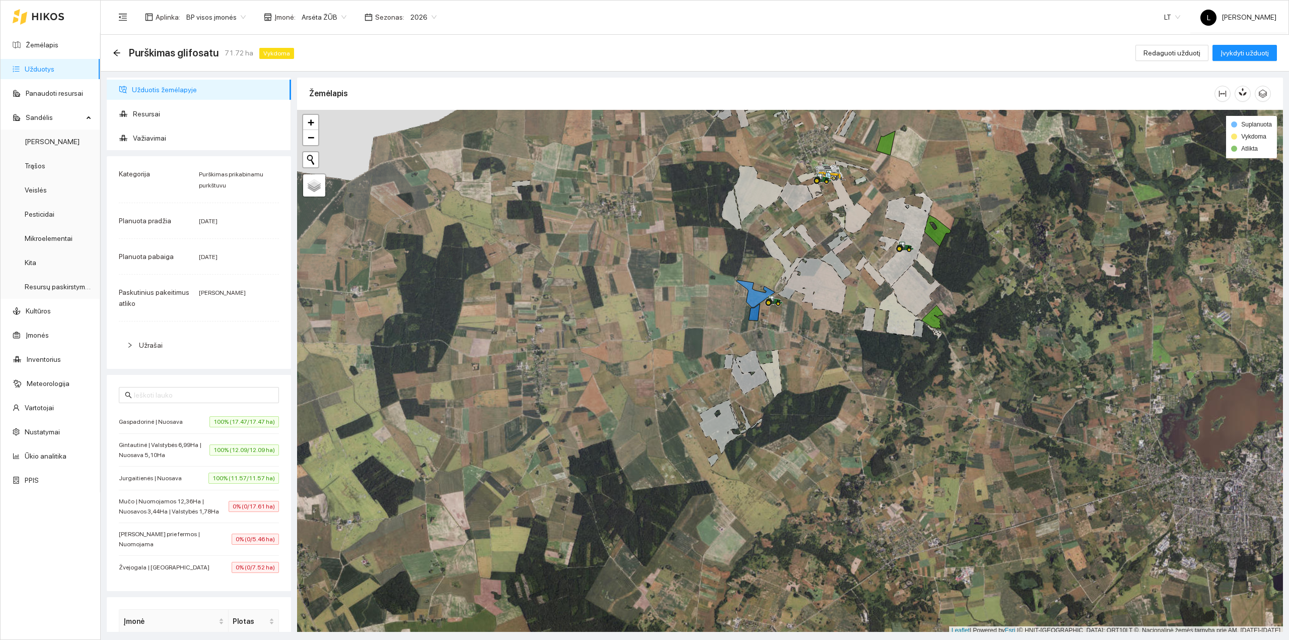
scroll to position [3, 0]
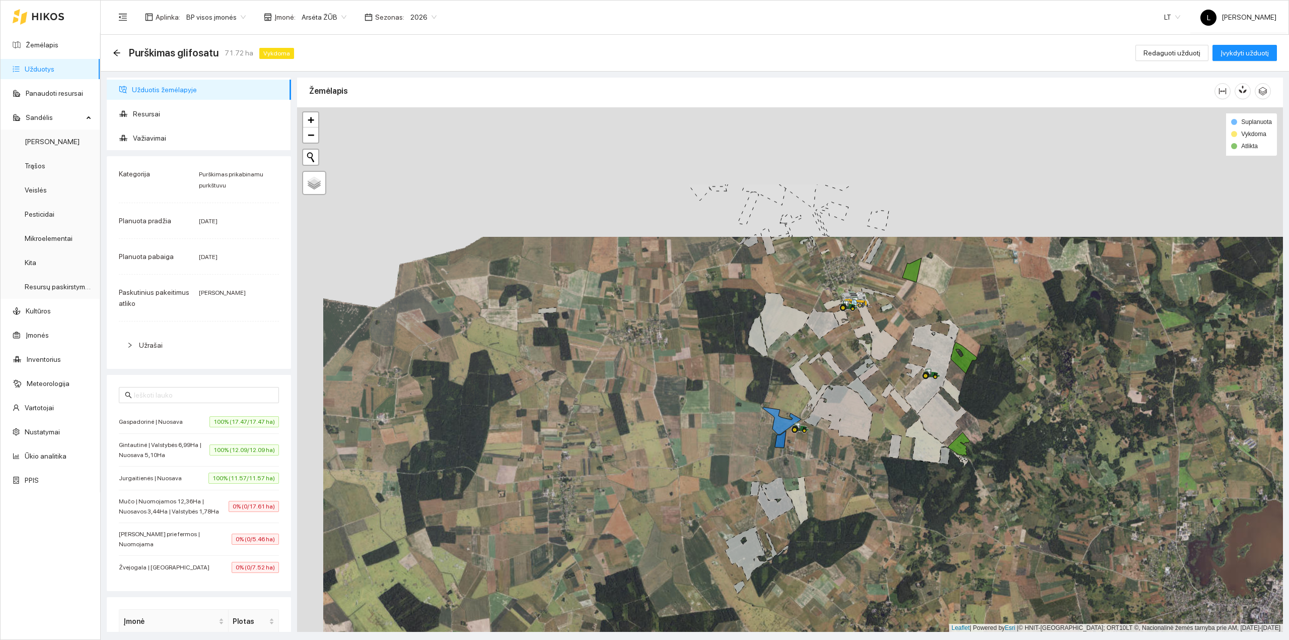
drag, startPoint x: 796, startPoint y: 338, endPoint x: 824, endPoint y: 467, distance: 131.9
click at [824, 467] on div at bounding box center [790, 369] width 986 height 525
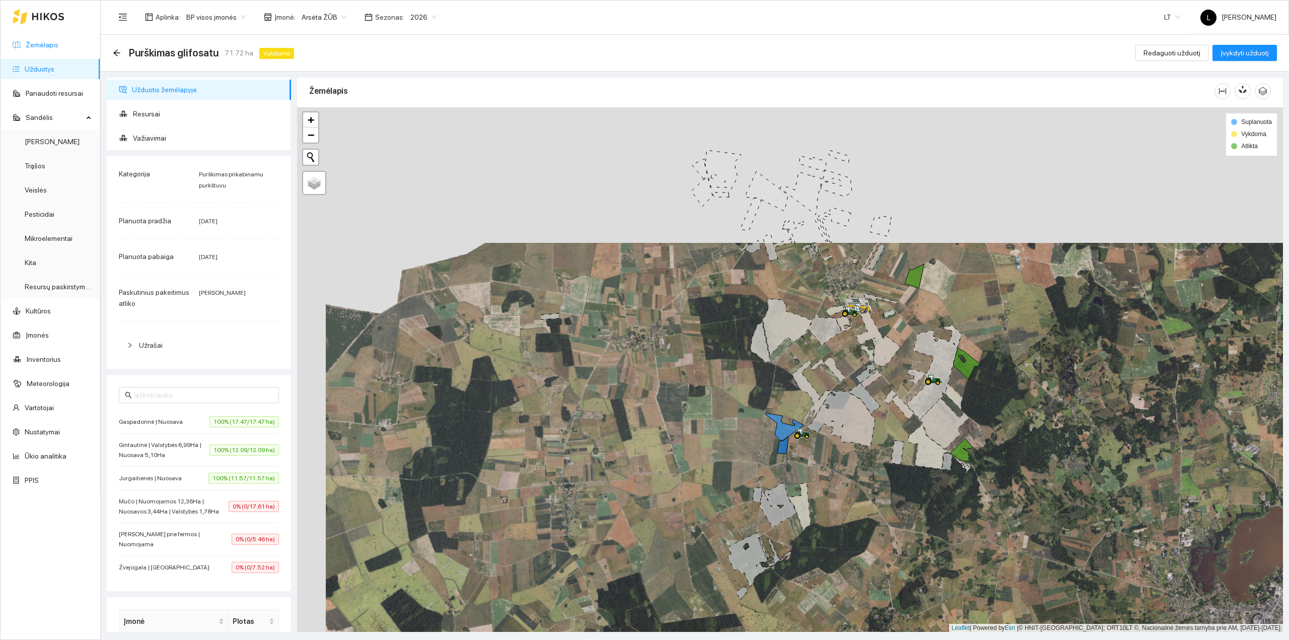
click at [58, 45] on link "Žemėlapis" at bounding box center [42, 45] width 33 height 8
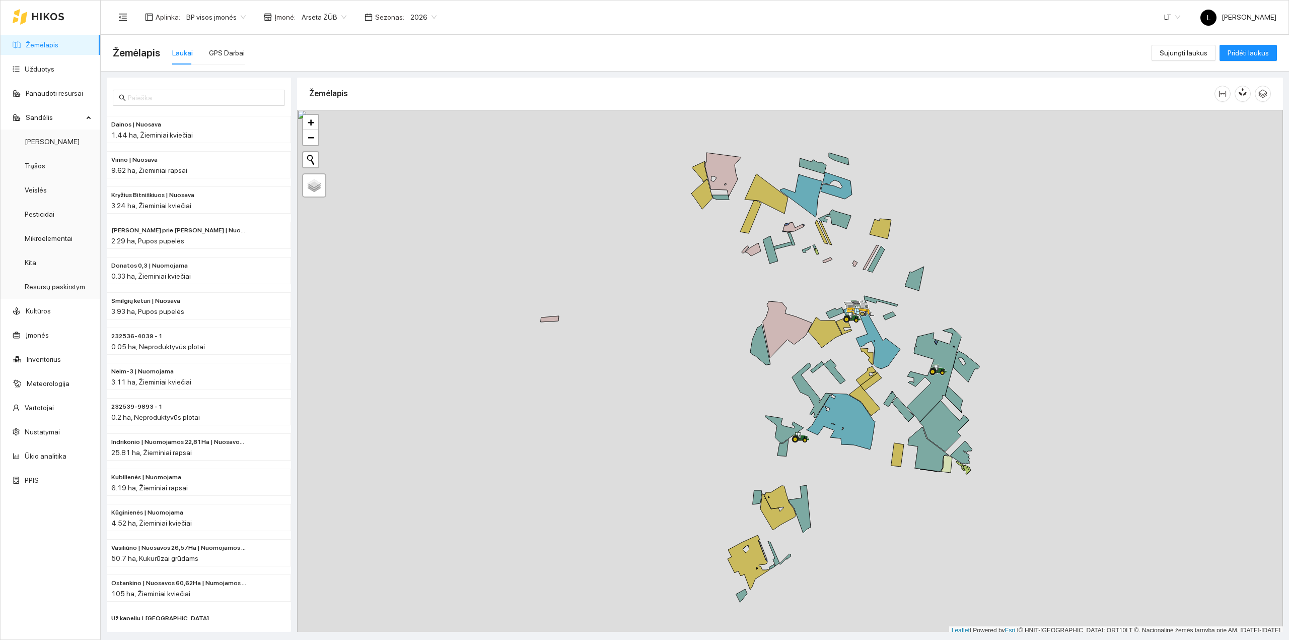
click at [232, 35] on div "Žemėlapis Laukai GPS Darbai Sujungti laukus Pridėti laukus" at bounding box center [695, 53] width 1164 height 36
click at [230, 45] on div "GPS Darbai" at bounding box center [227, 52] width 36 height 23
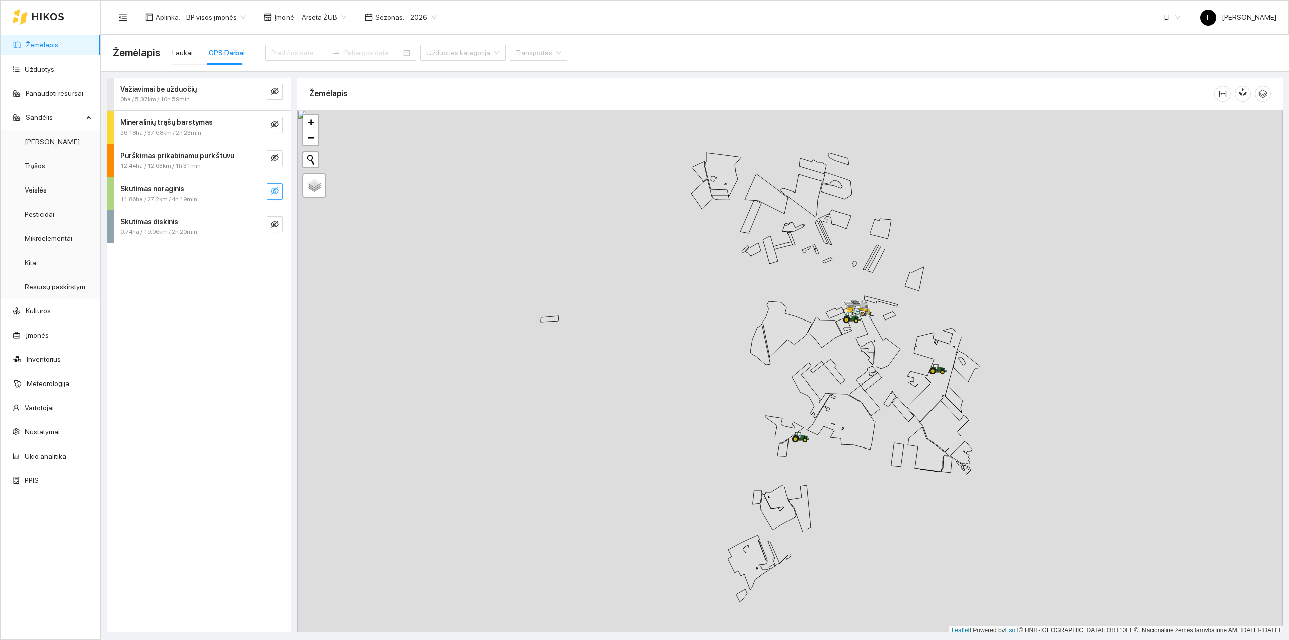
click at [276, 198] on button "button" at bounding box center [275, 191] width 16 height 16
click at [273, 194] on icon "eye" at bounding box center [275, 191] width 8 height 8
click at [273, 194] on icon "eye-invisible" at bounding box center [275, 191] width 8 height 8
click at [276, 228] on icon "eye-invisible" at bounding box center [275, 224] width 8 height 8
click at [276, 227] on icon "eye" at bounding box center [275, 224] width 8 height 6
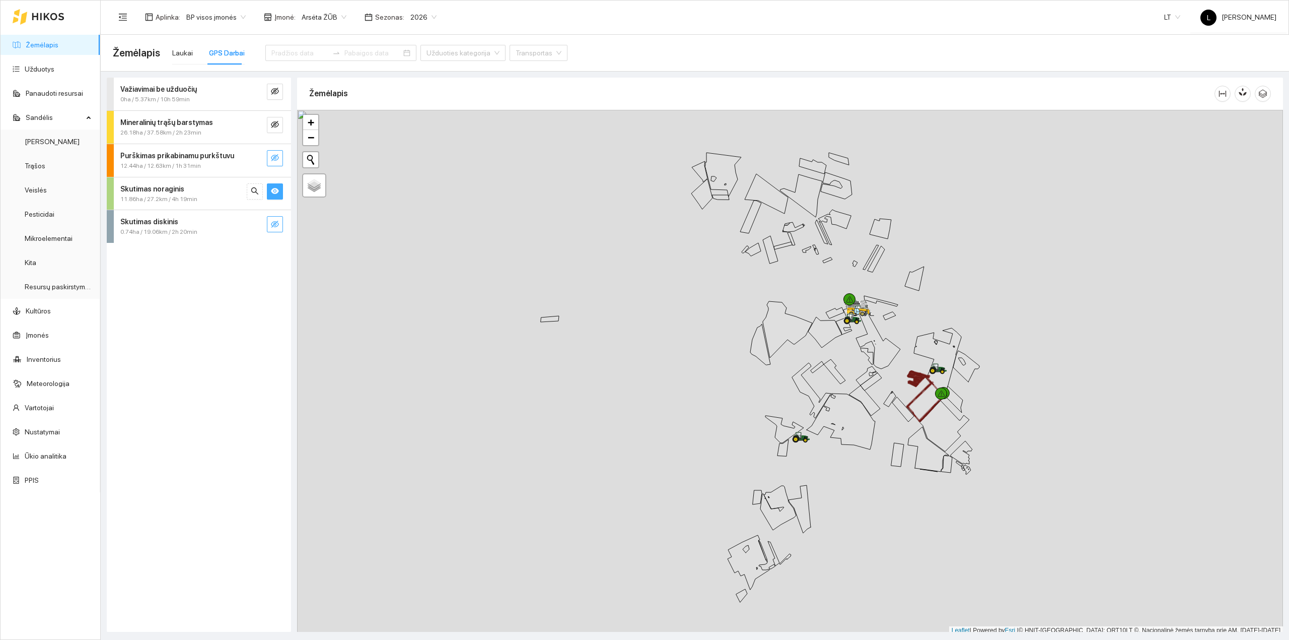
click at [273, 156] on icon "eye-invisible" at bounding box center [275, 157] width 8 height 7
click at [273, 157] on icon "eye" at bounding box center [275, 158] width 8 height 6
click at [277, 126] on icon "eye-invisible" at bounding box center [275, 124] width 8 height 7
click at [277, 126] on icon "eye" at bounding box center [275, 124] width 8 height 6
click at [270, 86] on button "button" at bounding box center [275, 92] width 16 height 16
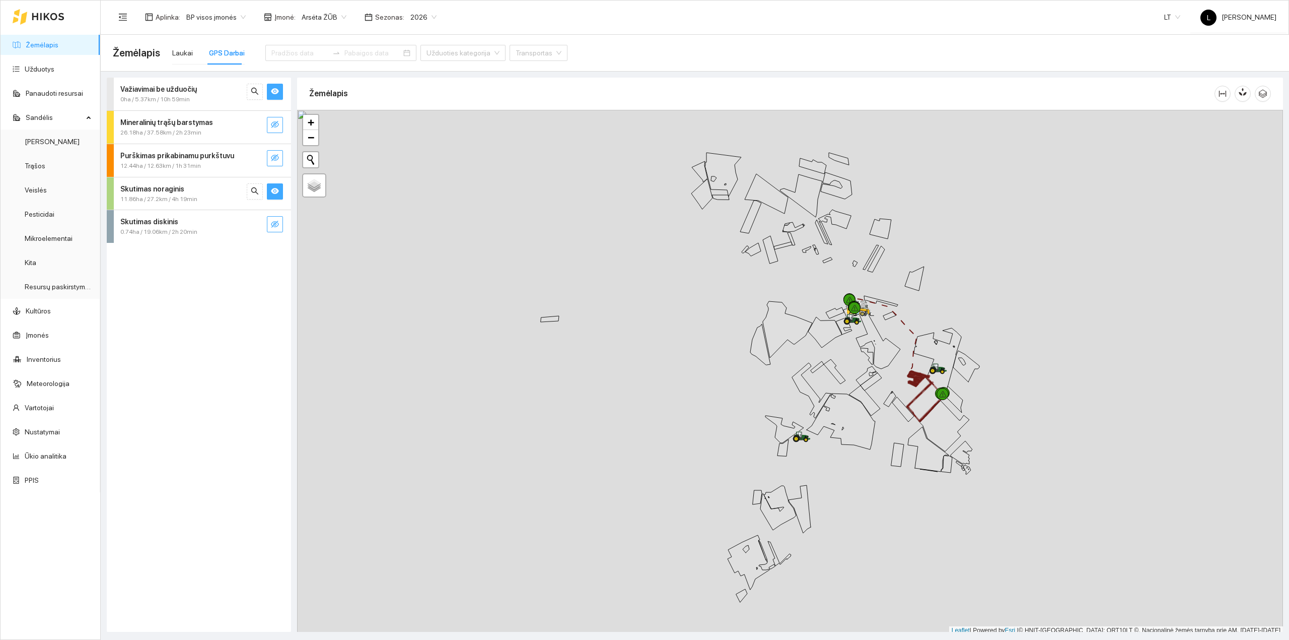
click at [272, 93] on icon "eye" at bounding box center [275, 92] width 8 height 6
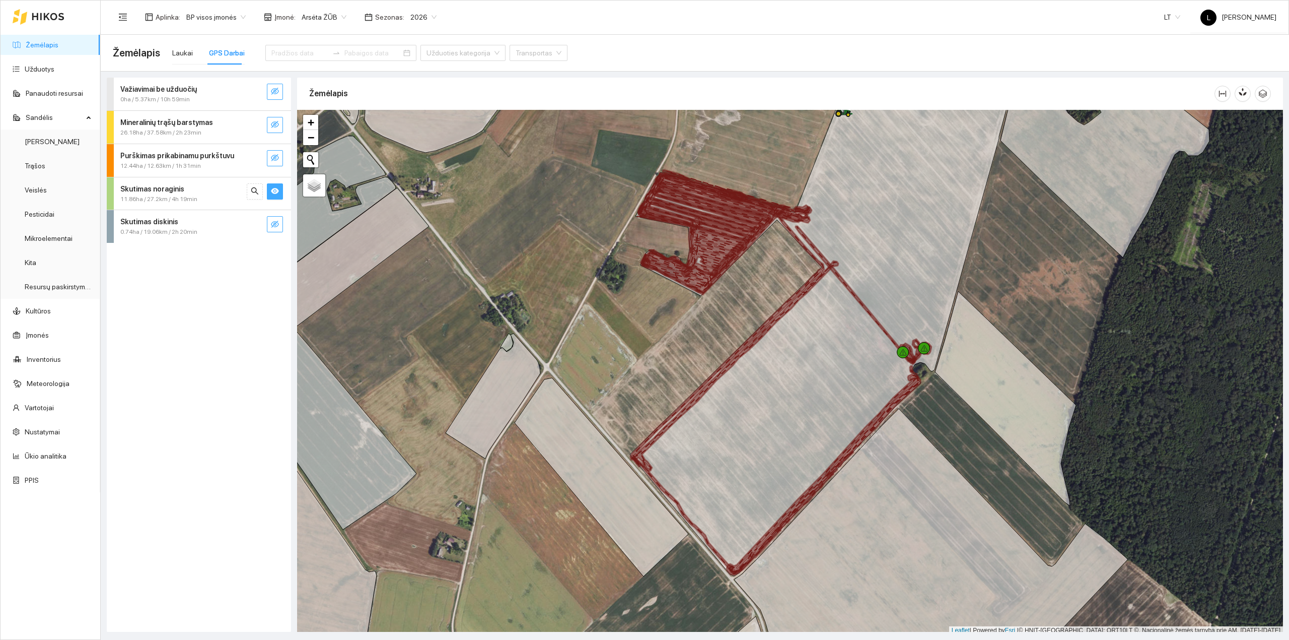
click at [275, 218] on button "button" at bounding box center [275, 224] width 16 height 16
click at [273, 223] on icon "eye" at bounding box center [275, 224] width 8 height 6
click at [295, 51] on input at bounding box center [299, 52] width 57 height 11
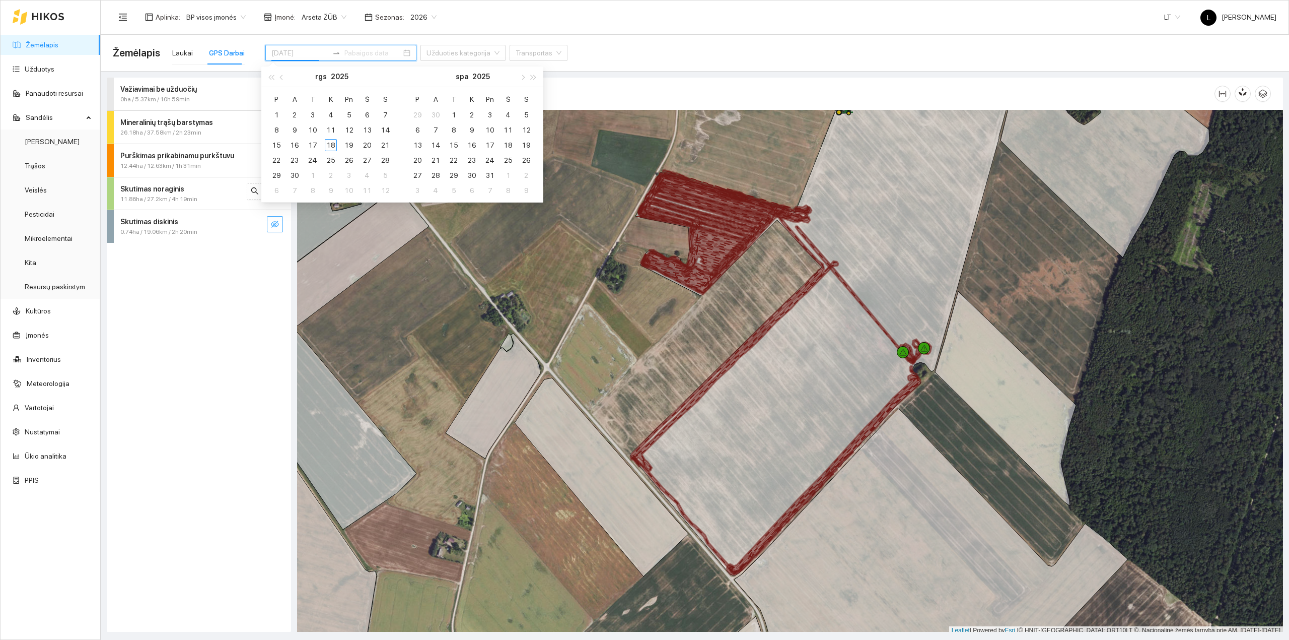
type input "[DATE]"
click at [314, 148] on div "17" at bounding box center [313, 145] width 12 height 12
type input "[DATE]"
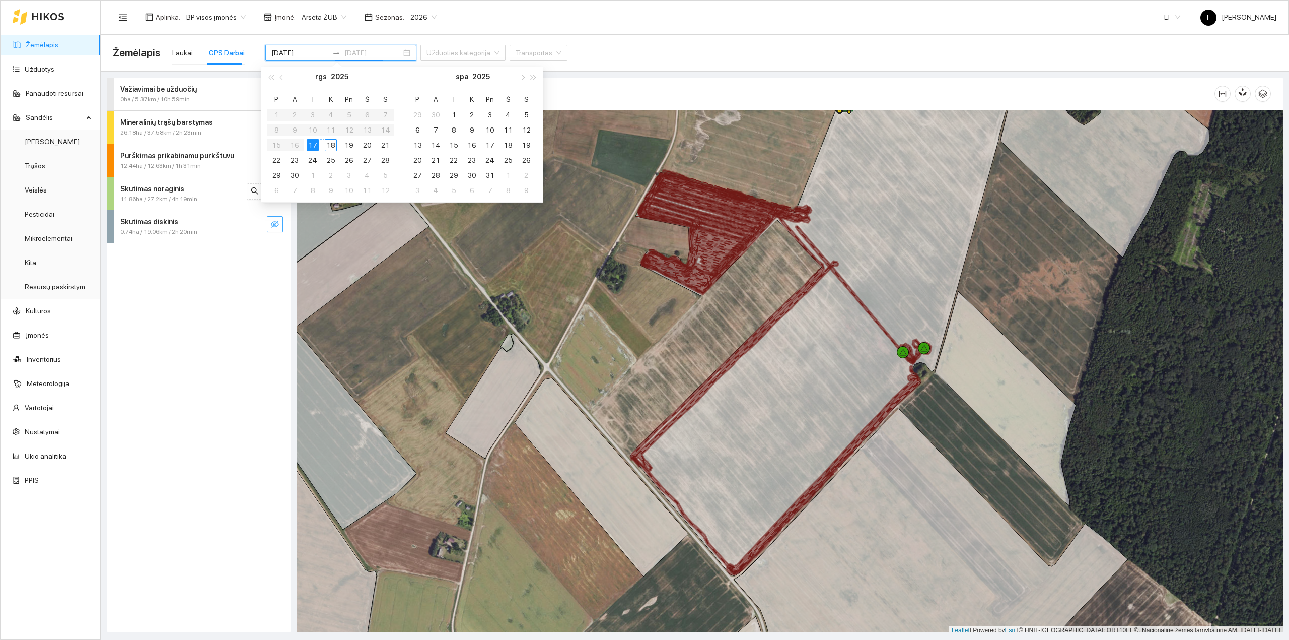
click at [336, 145] on div "18" at bounding box center [331, 145] width 12 height 12
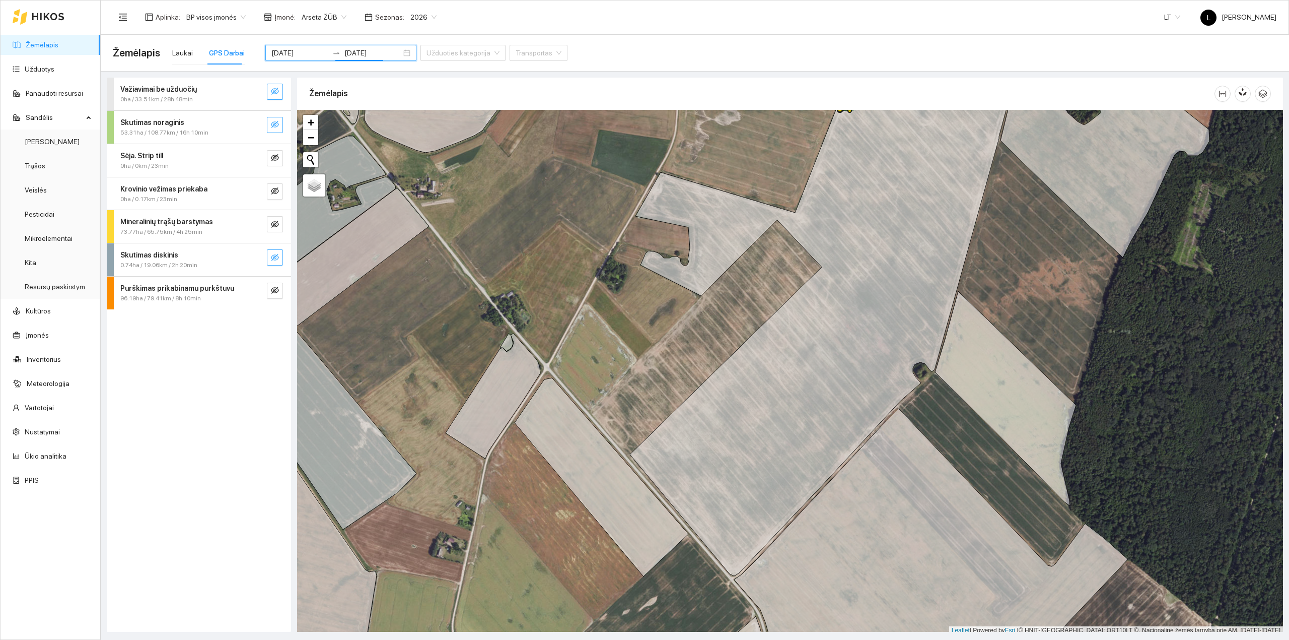
click at [273, 125] on icon "eye-invisible" at bounding box center [275, 124] width 8 height 8
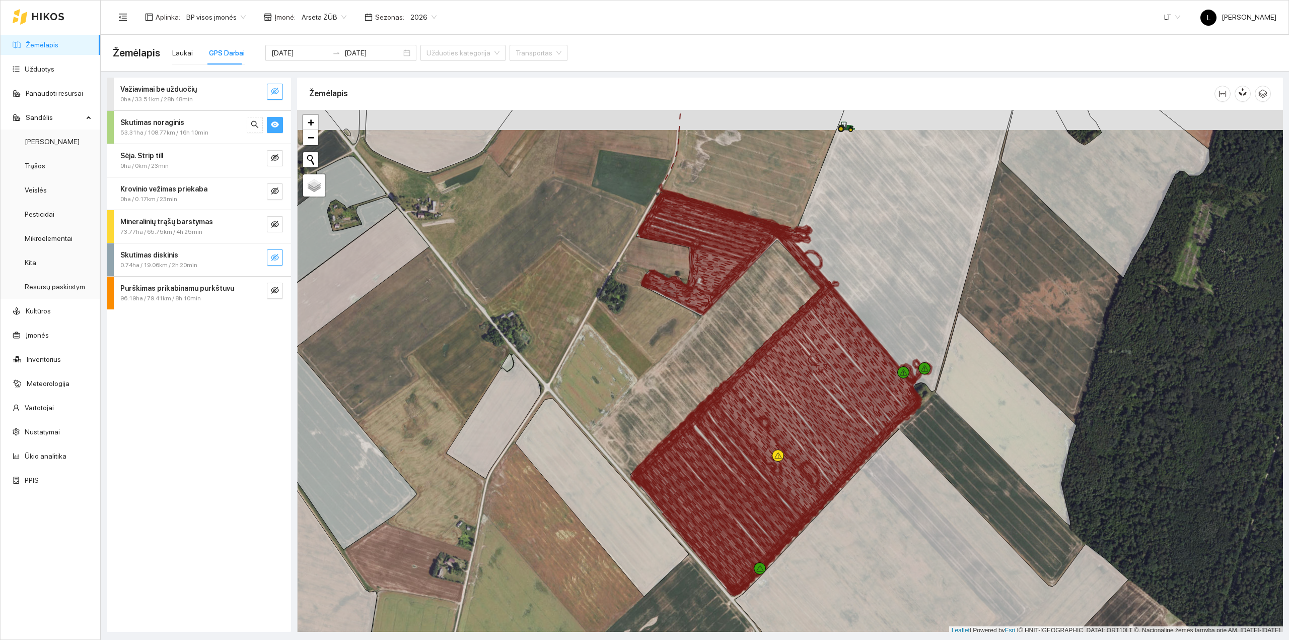
scroll to position [3, 0]
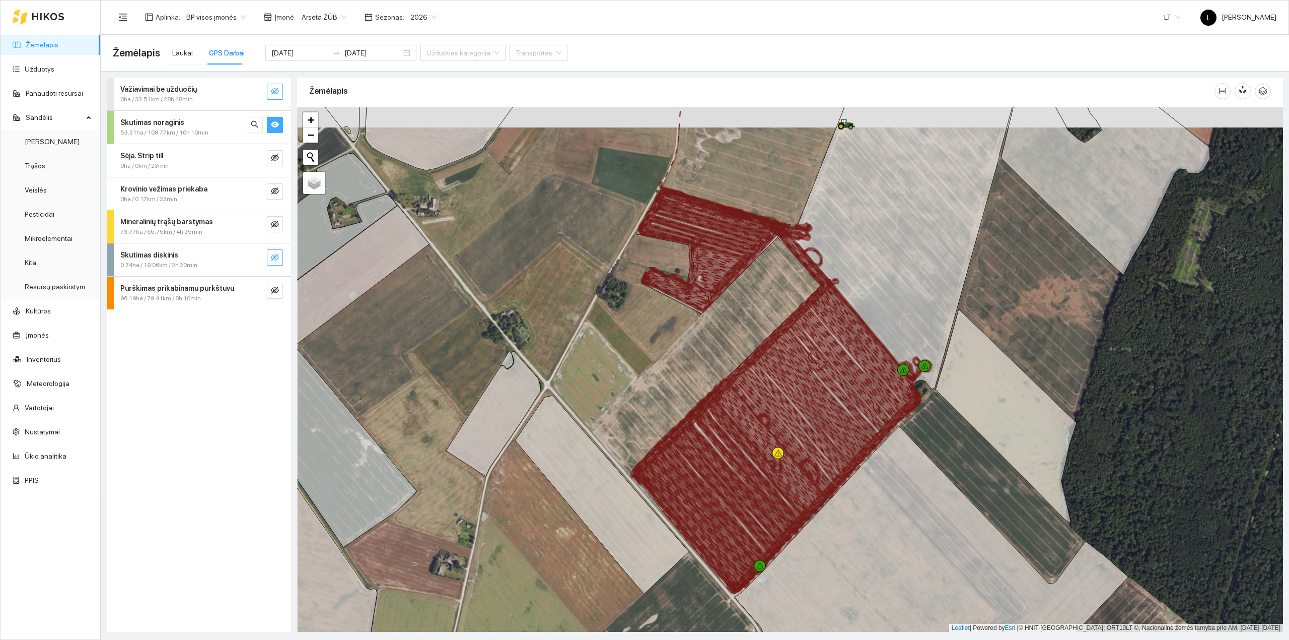
drag, startPoint x: 873, startPoint y: 314, endPoint x: 871, endPoint y: 368, distance: 53.4
click at [871, 368] on icon at bounding box center [826, 334] width 392 height 519
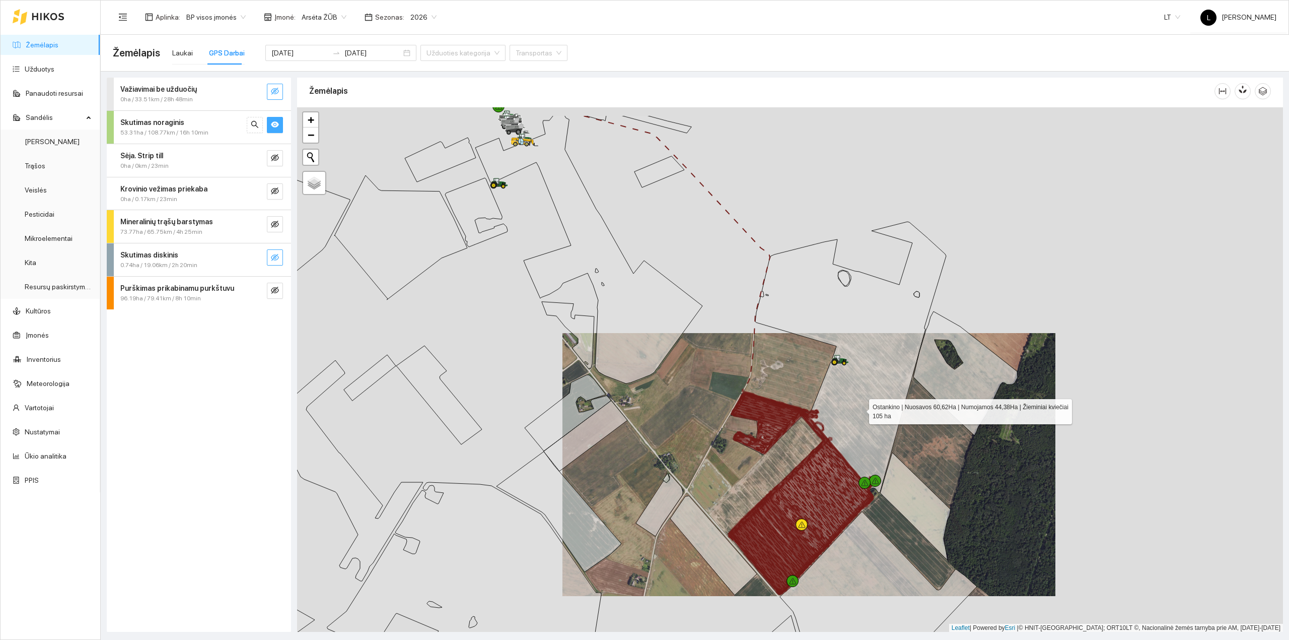
drag, startPoint x: 863, startPoint y: 365, endPoint x: 860, endPoint y: 415, distance: 50.4
click at [861, 413] on icon at bounding box center [837, 408] width 219 height 373
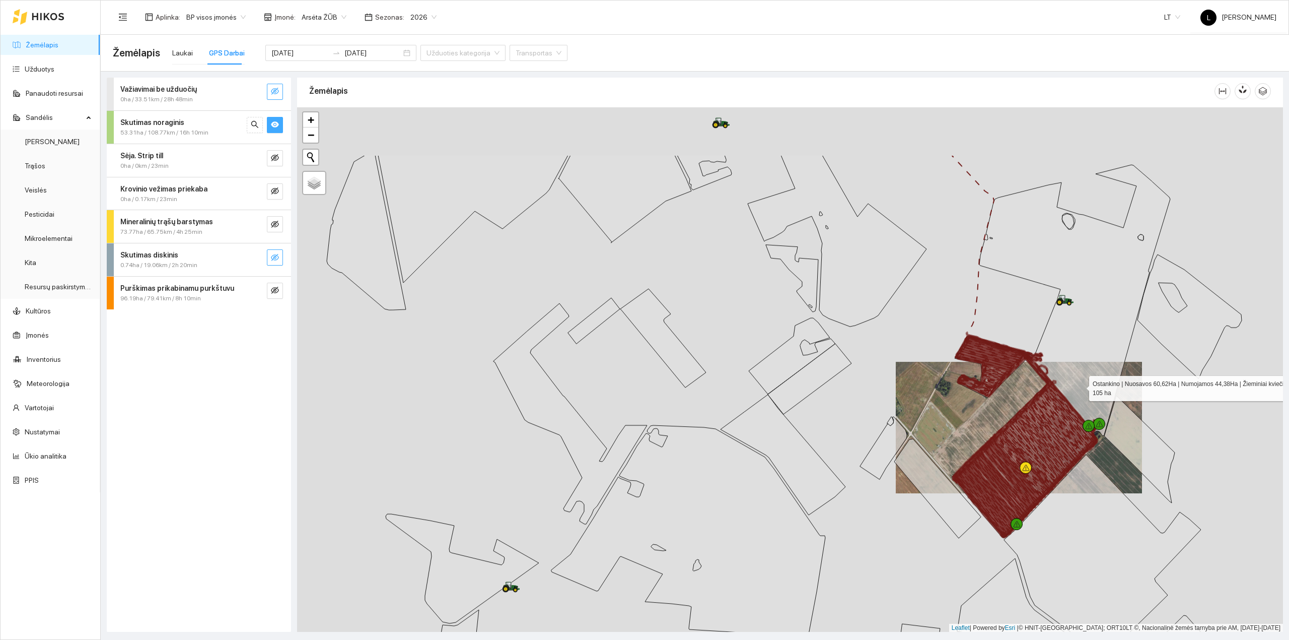
drag, startPoint x: 1100, startPoint y: 272, endPoint x: 1062, endPoint y: 415, distance: 148.4
click at [1069, 408] on icon at bounding box center [1061, 351] width 219 height 373
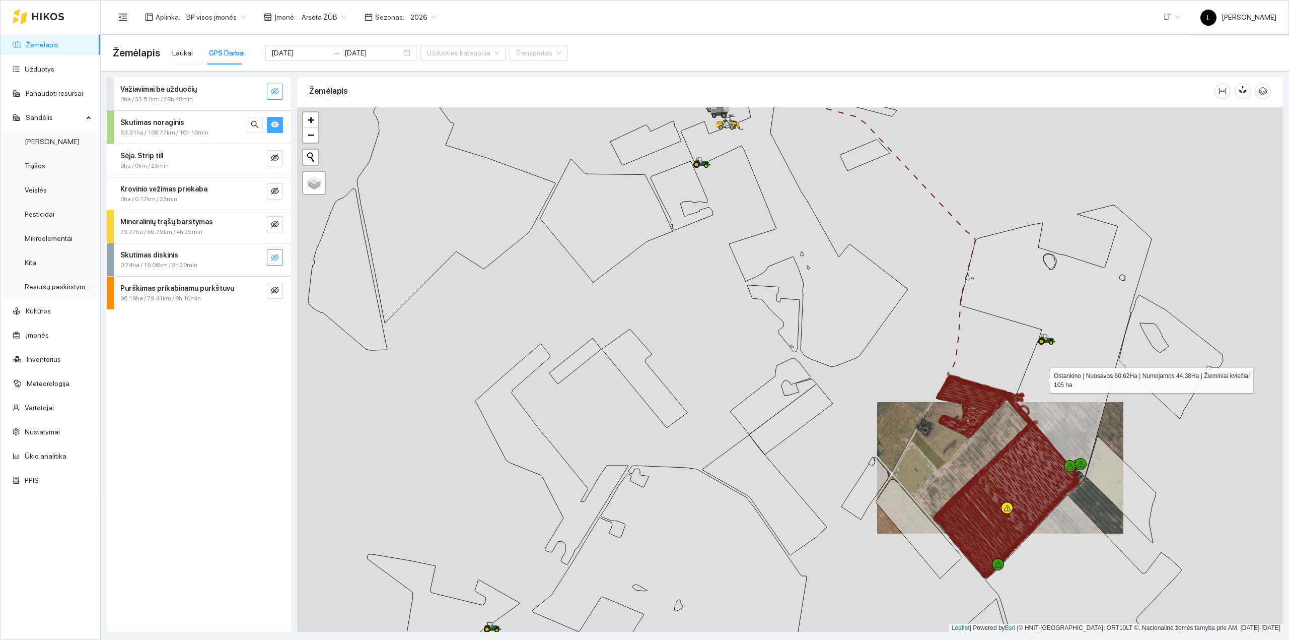
drag, startPoint x: 1094, startPoint y: 425, endPoint x: 1072, endPoint y: 465, distance: 46.0
click at [1072, 464] on icon at bounding box center [1042, 391] width 219 height 373
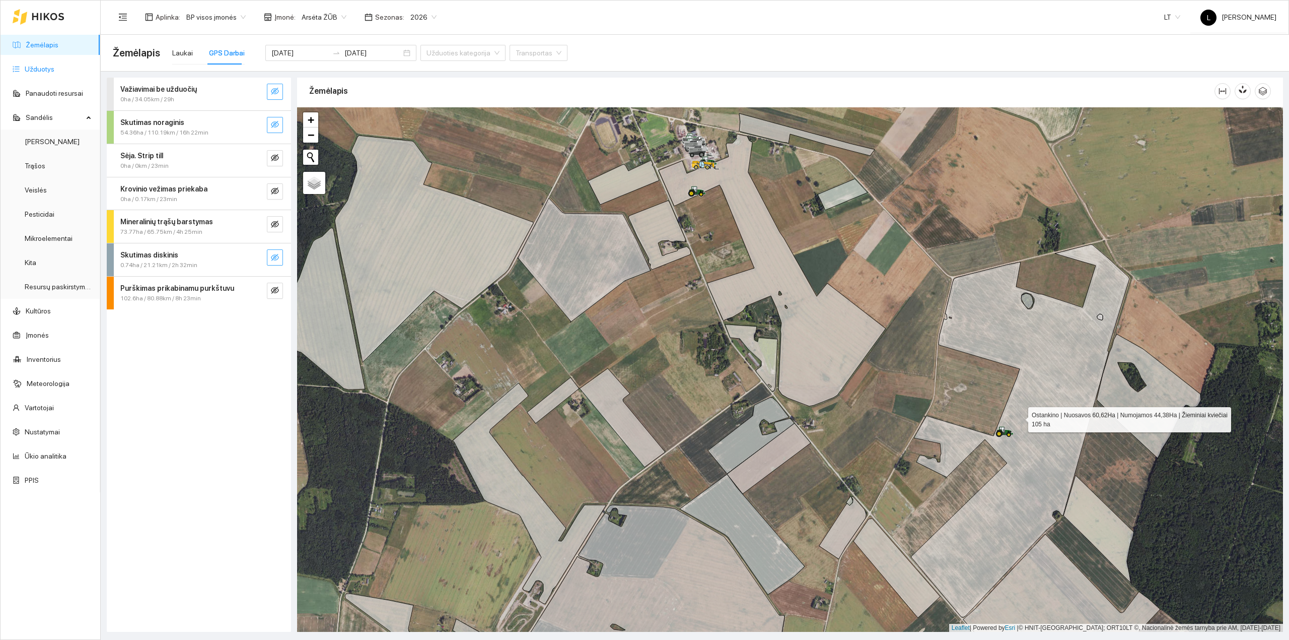
click at [33, 65] on link "Užduotys" at bounding box center [40, 69] width 30 height 8
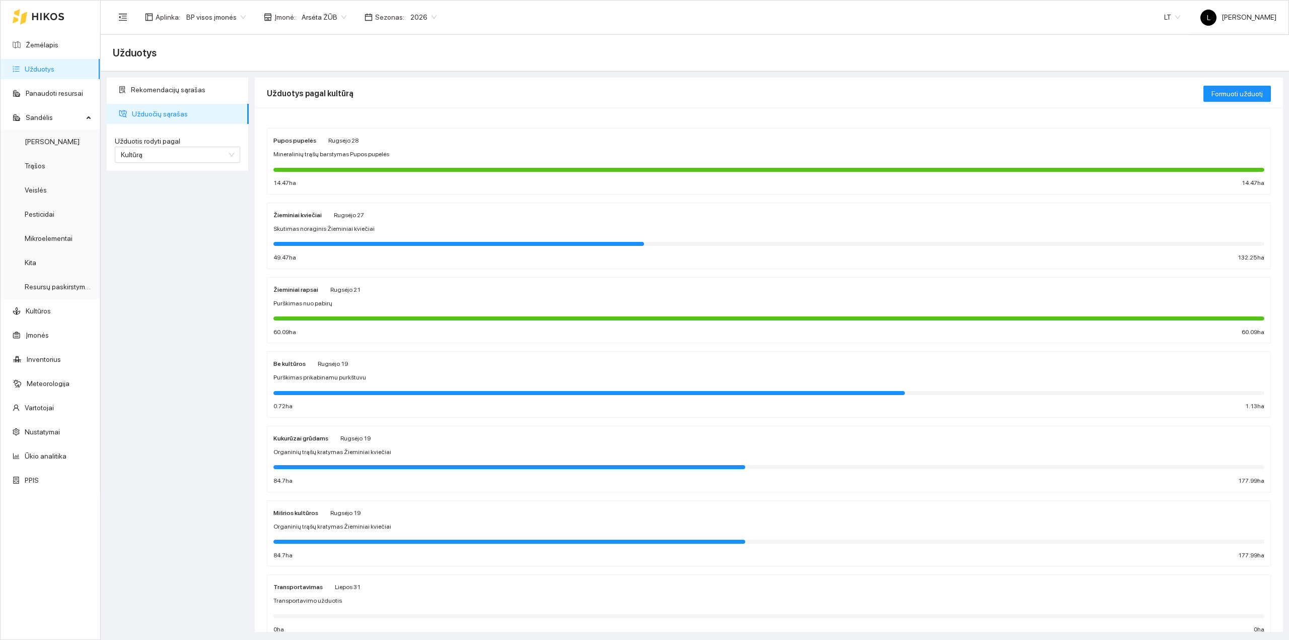
click at [355, 245] on div at bounding box center [458, 244] width 371 height 4
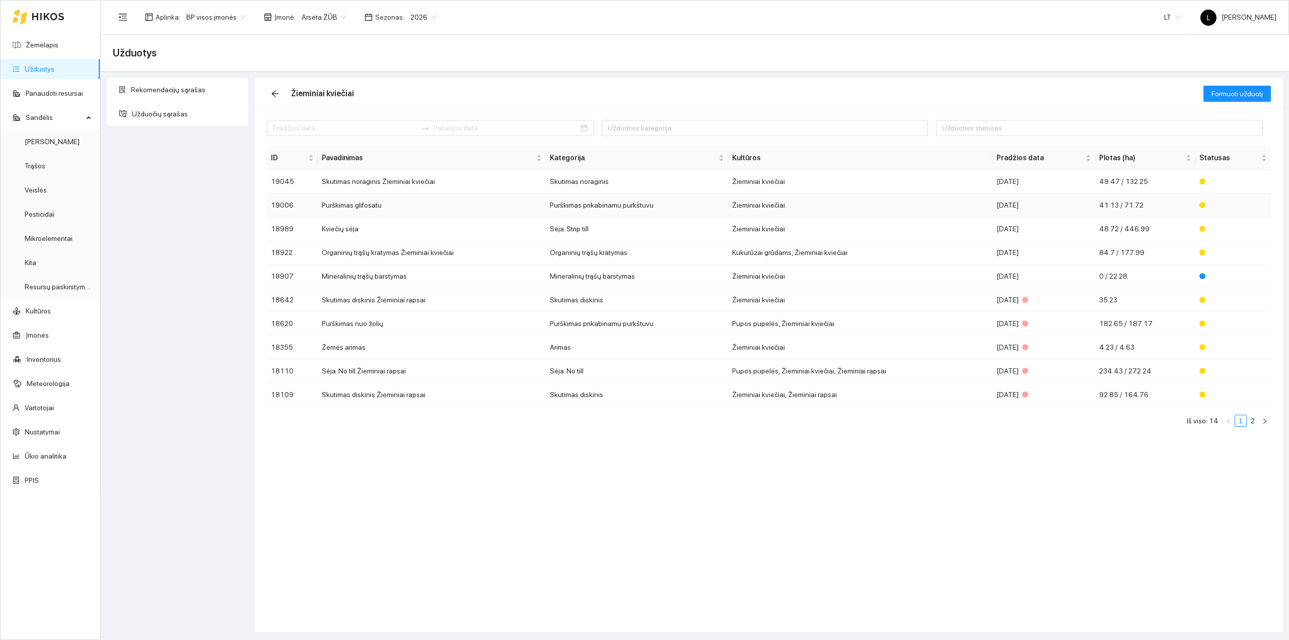
click at [1006, 196] on td "[DATE]" at bounding box center [1043, 205] width 103 height 24
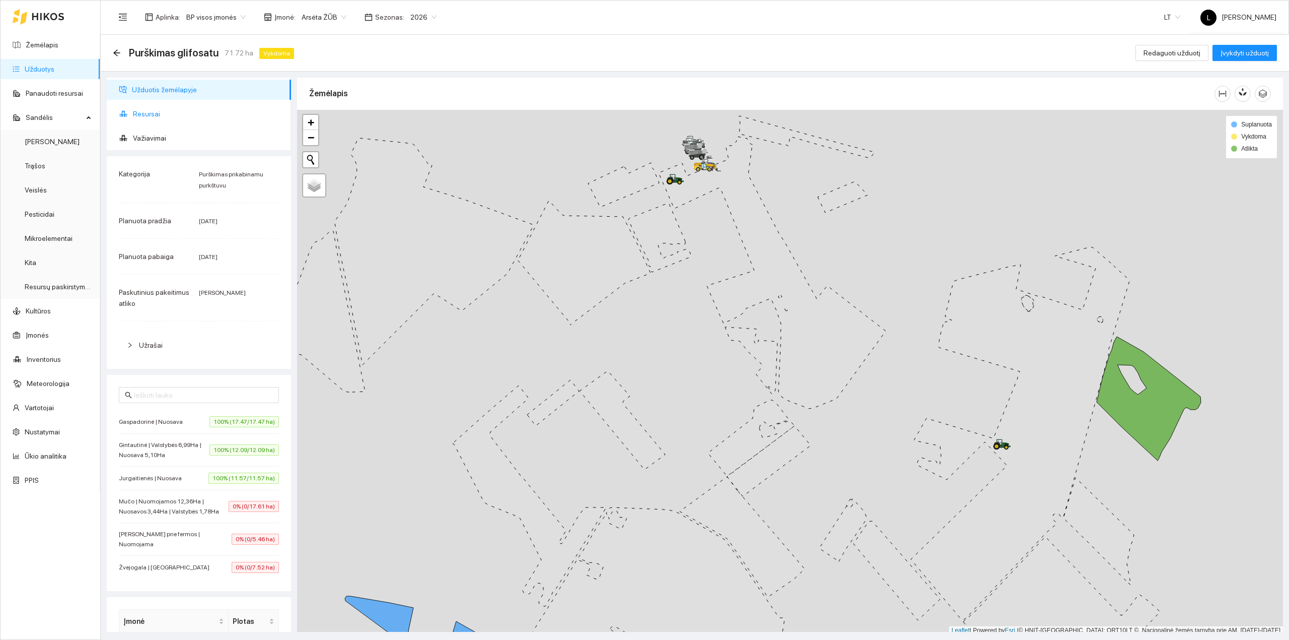
click at [142, 108] on span "Resursai" at bounding box center [208, 114] width 150 height 20
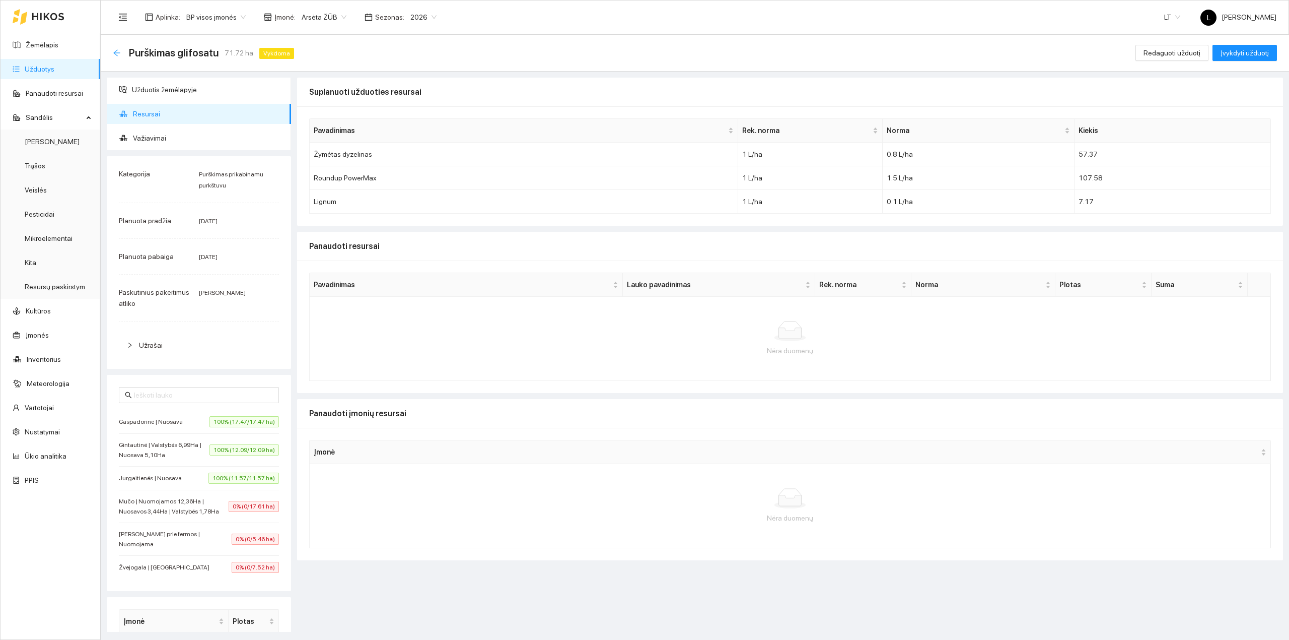
click at [118, 52] on icon "arrow-left" at bounding box center [116, 52] width 7 height 7
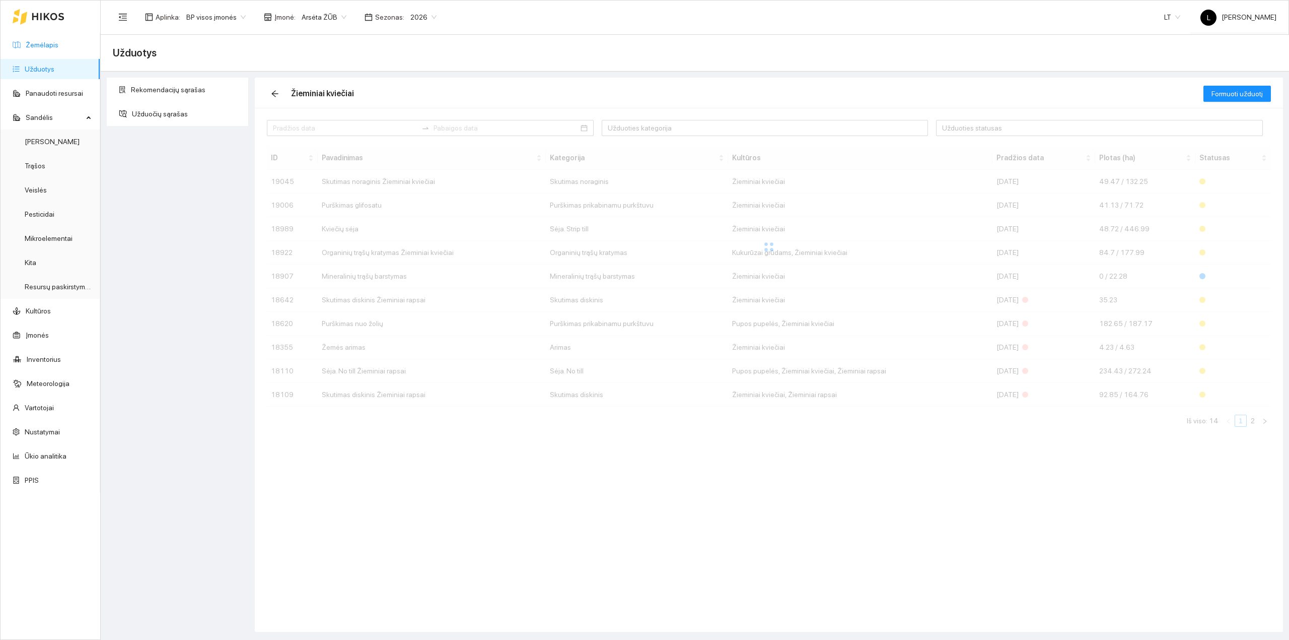
click at [58, 49] on link "Žemėlapis" at bounding box center [42, 45] width 33 height 8
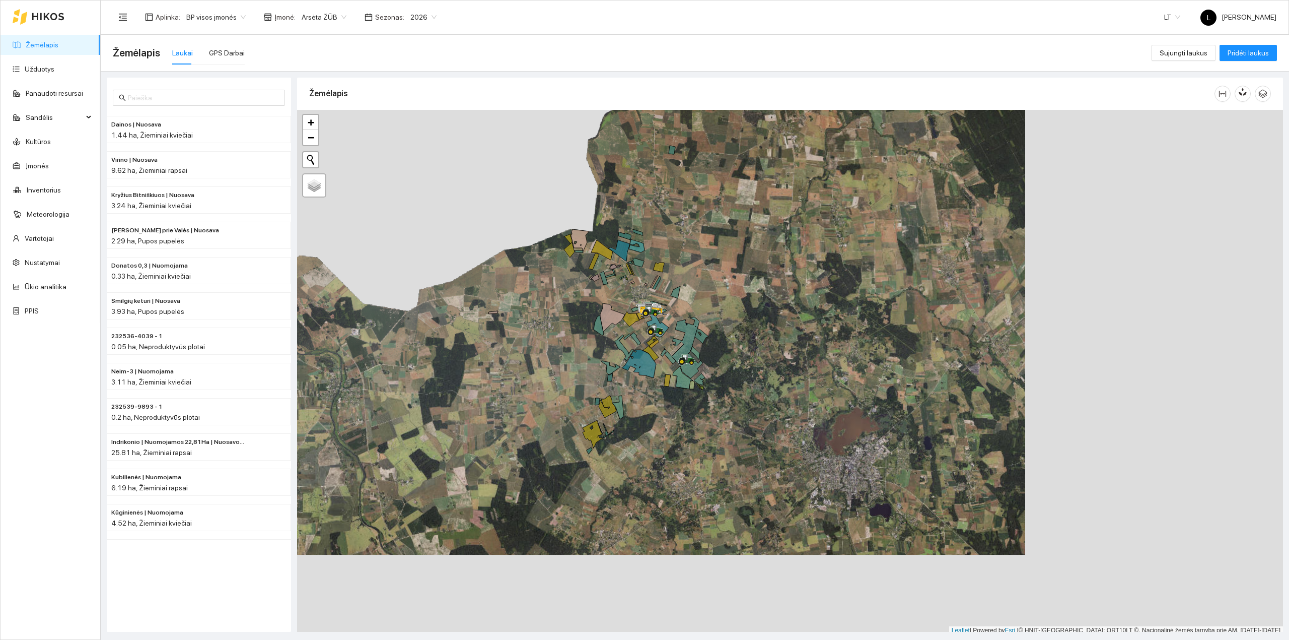
scroll to position [3, 0]
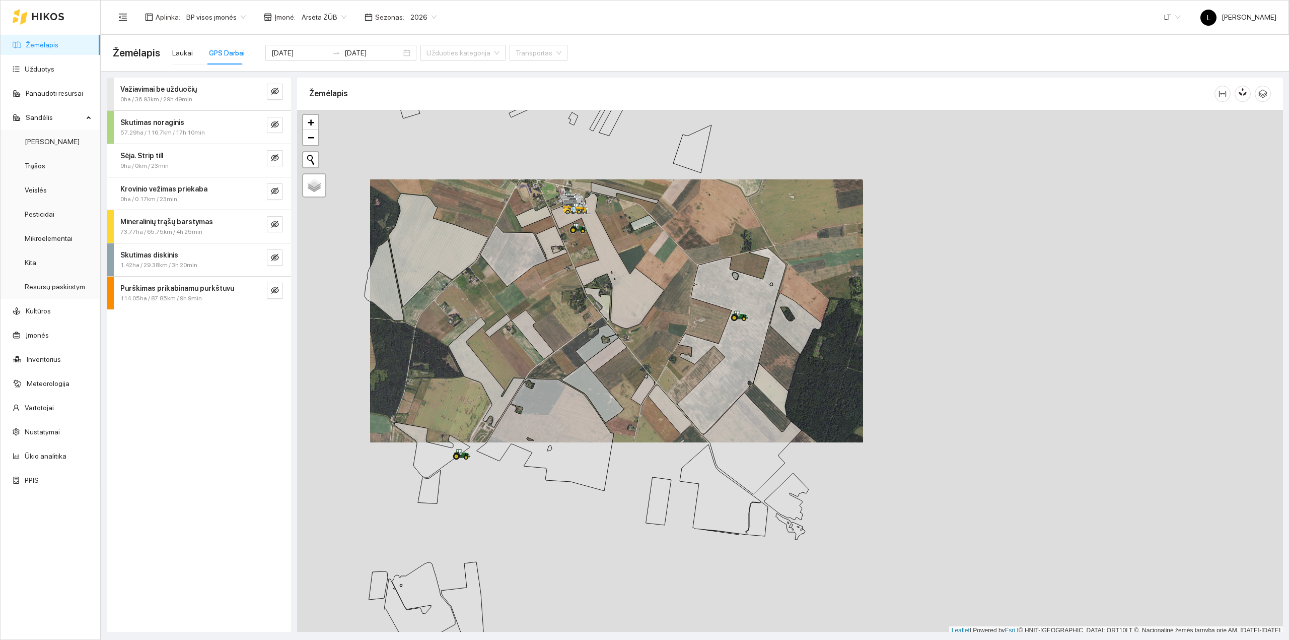
click at [40, 46] on link "Žemėlapis" at bounding box center [42, 45] width 33 height 8
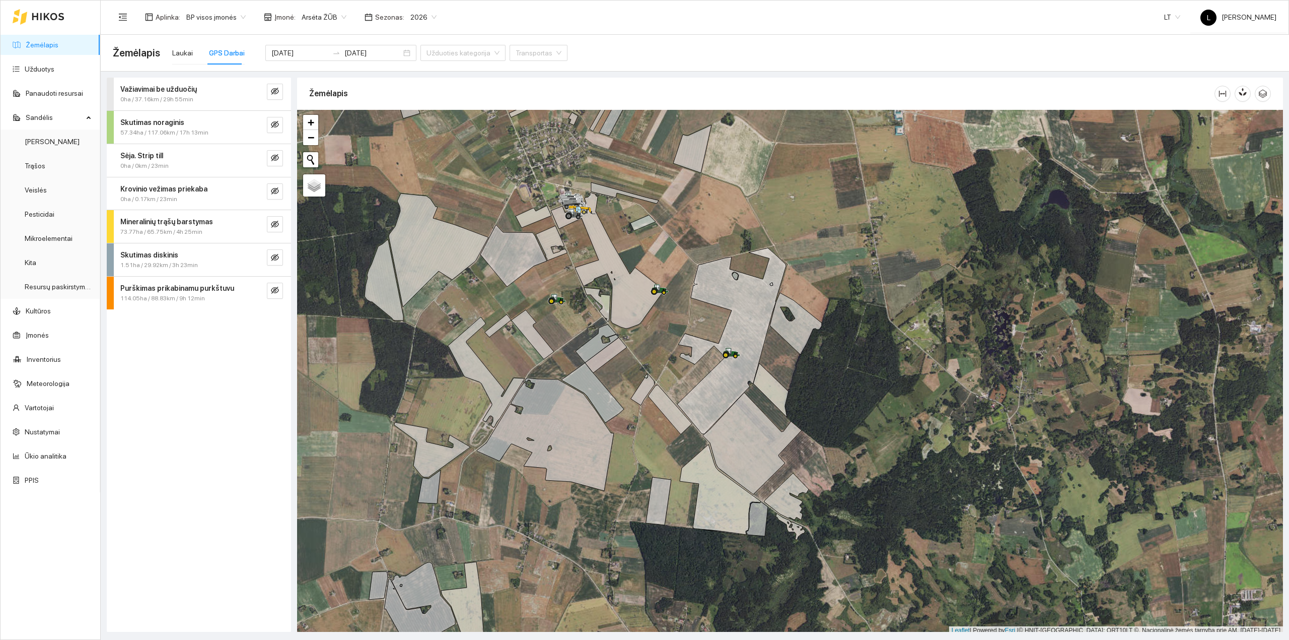
scroll to position [3, 0]
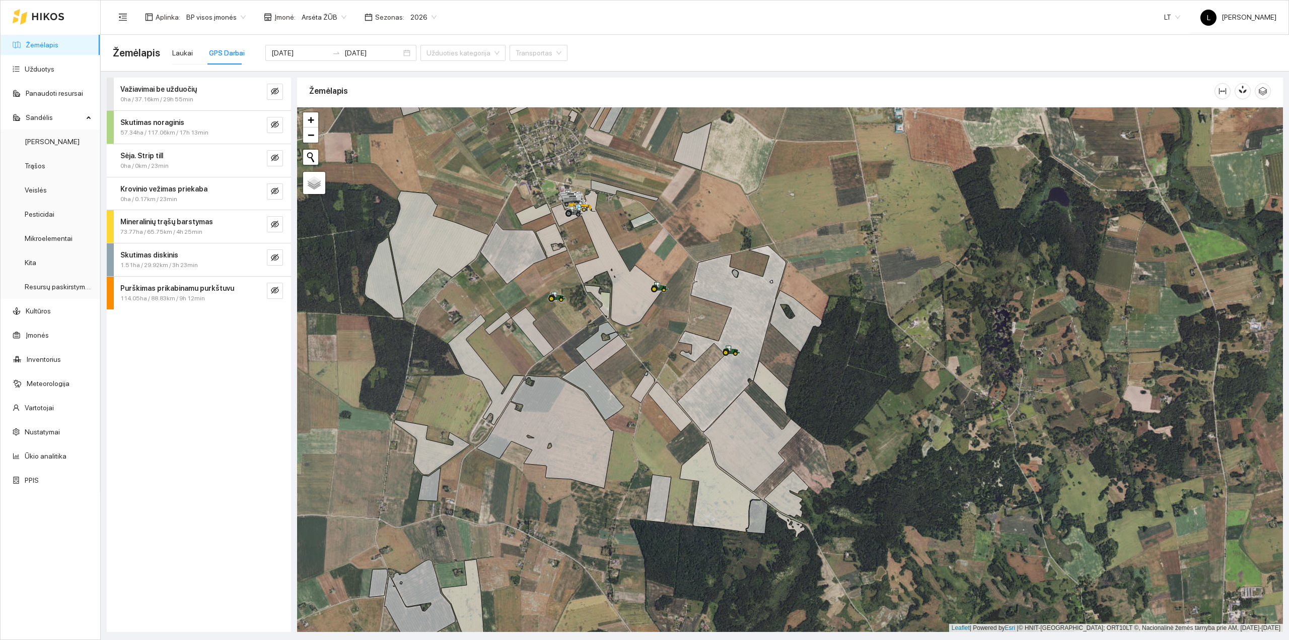
drag, startPoint x: 566, startPoint y: 355, endPoint x: 655, endPoint y: 388, distance: 94.5
click at [655, 388] on div at bounding box center [790, 369] width 986 height 525
